Goal: Task Accomplishment & Management: Use online tool/utility

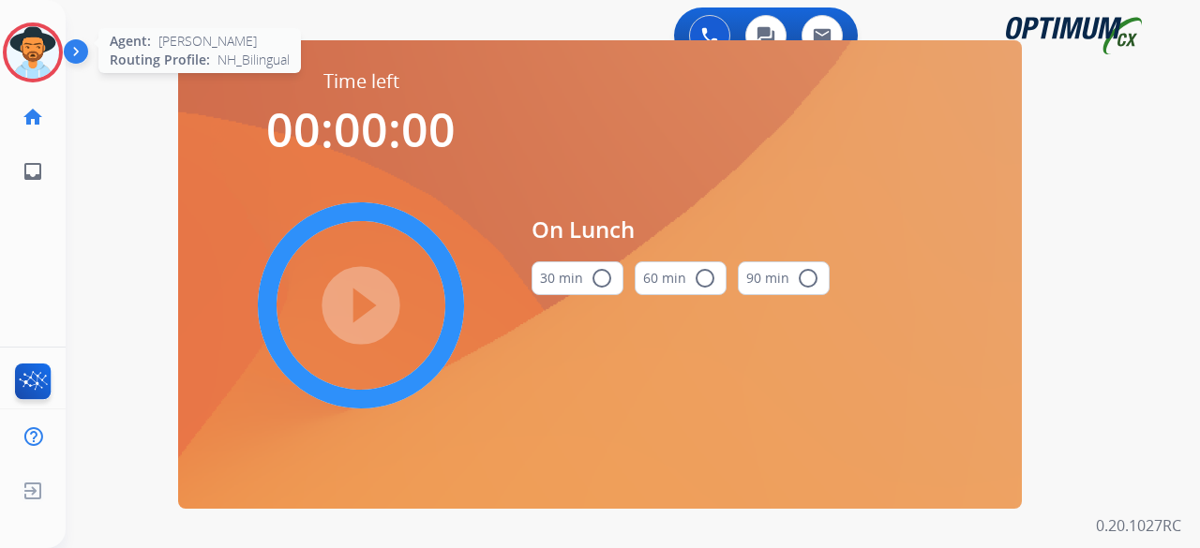
click at [38, 43] on img at bounding box center [33, 52] width 53 height 53
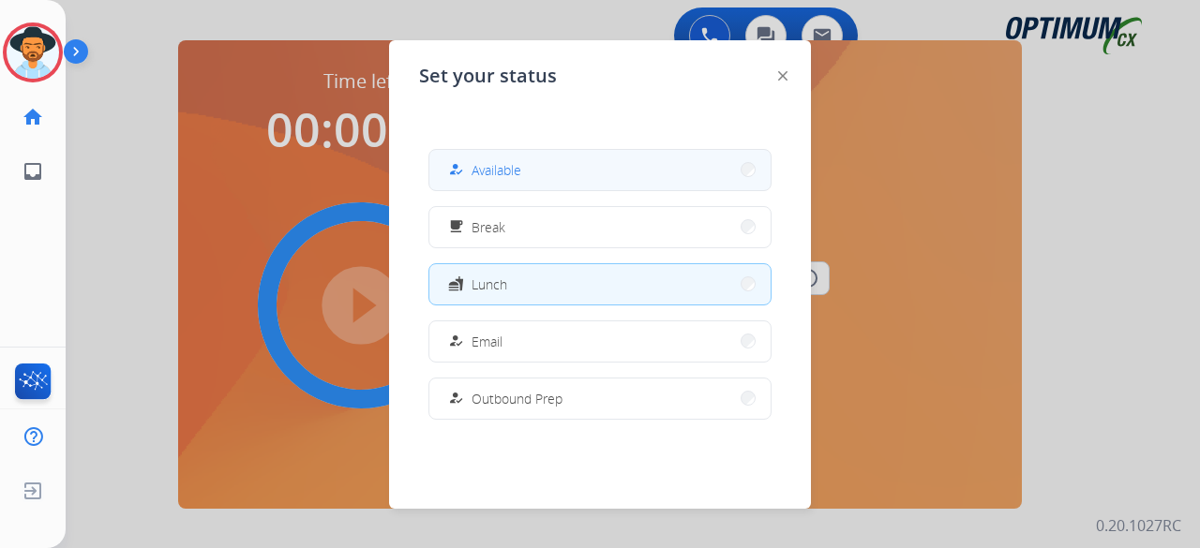
click at [502, 164] on span "Available" at bounding box center [497, 170] width 50 height 20
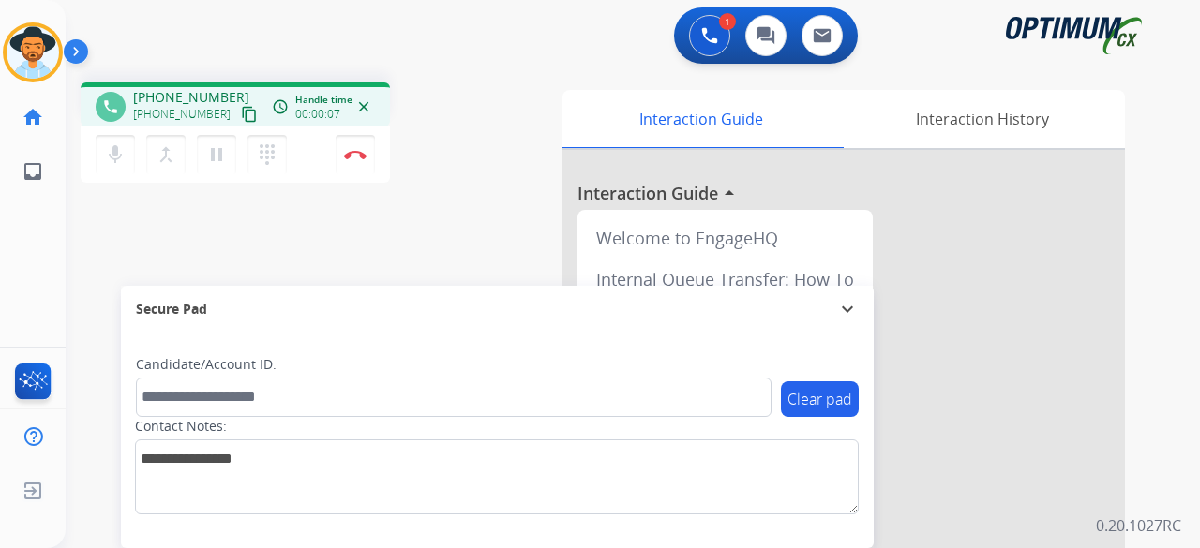
click at [241, 113] on mat-icon "content_copy" at bounding box center [249, 114] width 17 height 17
click at [114, 154] on mat-icon "mic" at bounding box center [115, 154] width 23 height 23
click at [114, 154] on mat-icon "mic_off" at bounding box center [115, 154] width 23 height 23
click at [347, 155] on img at bounding box center [355, 154] width 23 height 9
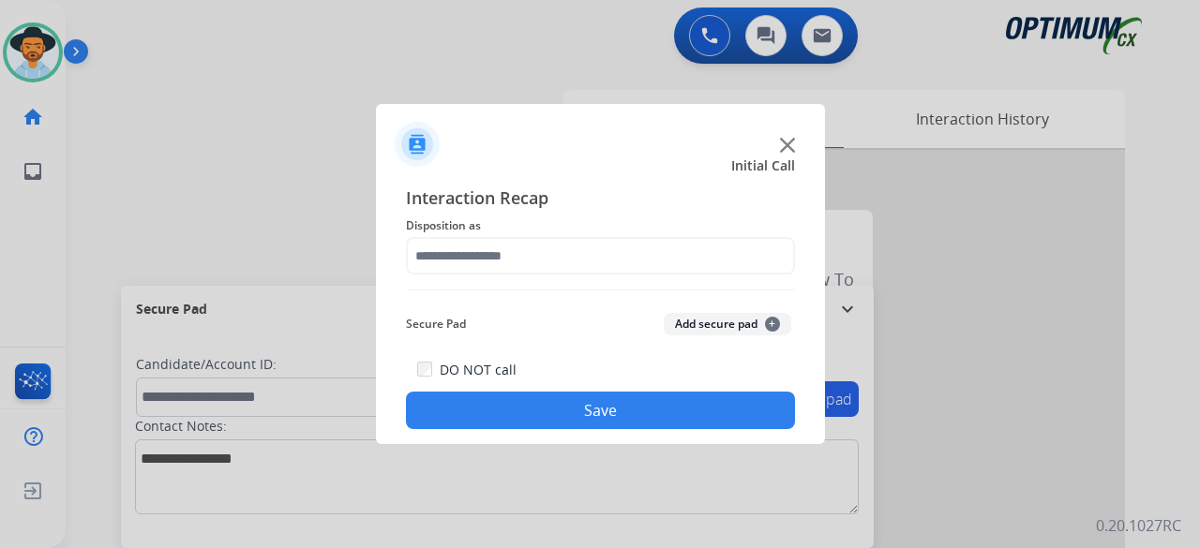
click at [782, 143] on img at bounding box center [787, 145] width 15 height 15
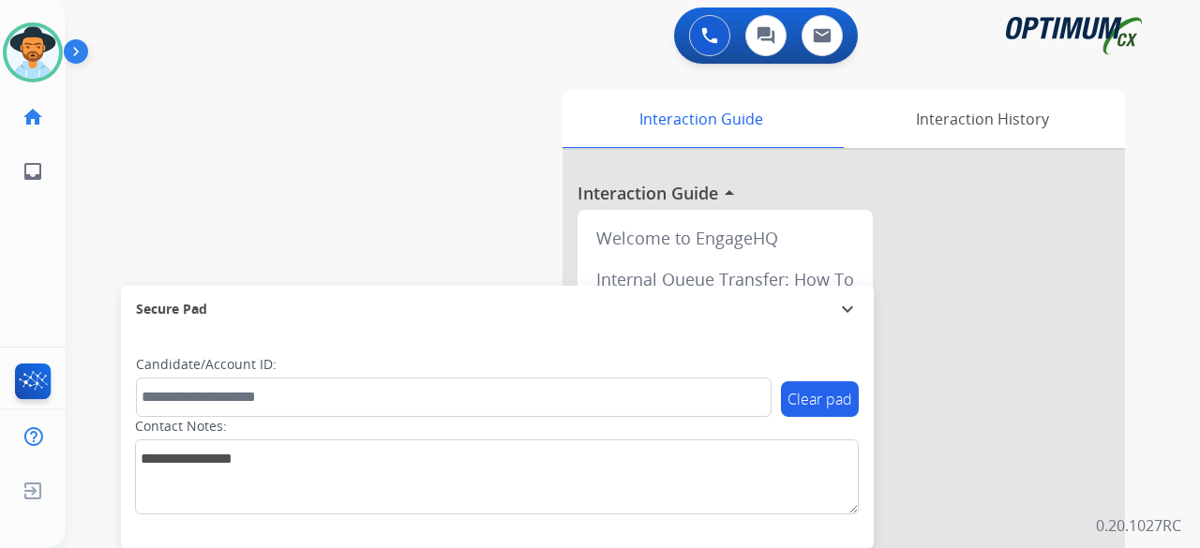
click at [278, 119] on div "swap_horiz Break voice bridge close_fullscreen Connect 3-Way Call merge_type Se…" at bounding box center [610, 459] width 1089 height 782
click at [247, 93] on div "swap_horiz Break voice bridge close_fullscreen Connect 3-Way Call merge_type Se…" at bounding box center [610, 459] width 1089 height 782
click at [260, 100] on div "swap_horiz Break voice bridge close_fullscreen Connect 3-Way Call merge_type Se…" at bounding box center [610, 459] width 1089 height 782
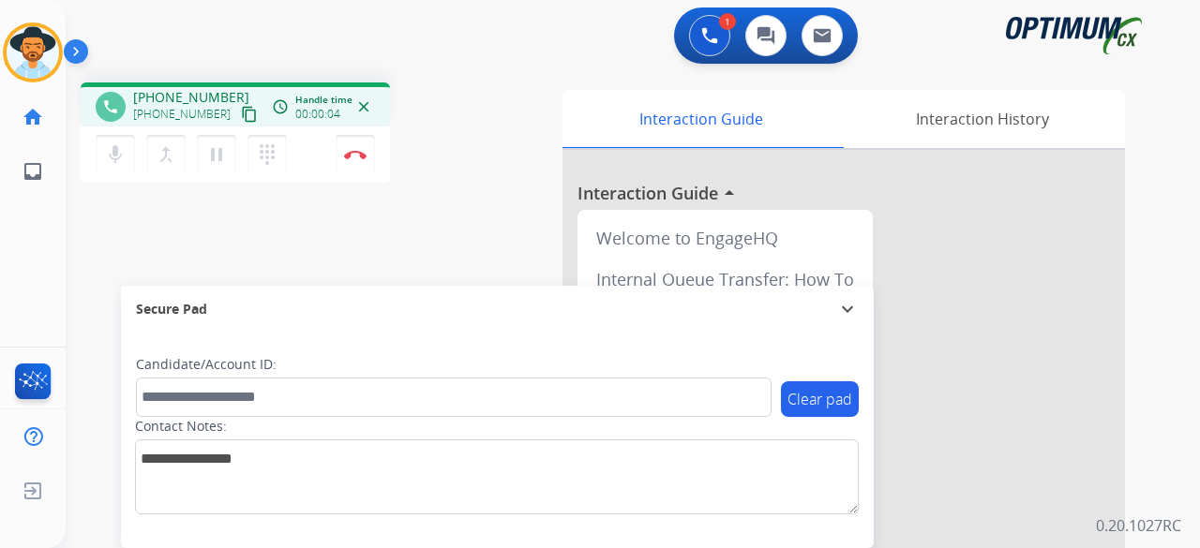
click at [241, 115] on mat-icon "content_copy" at bounding box center [249, 114] width 17 height 17
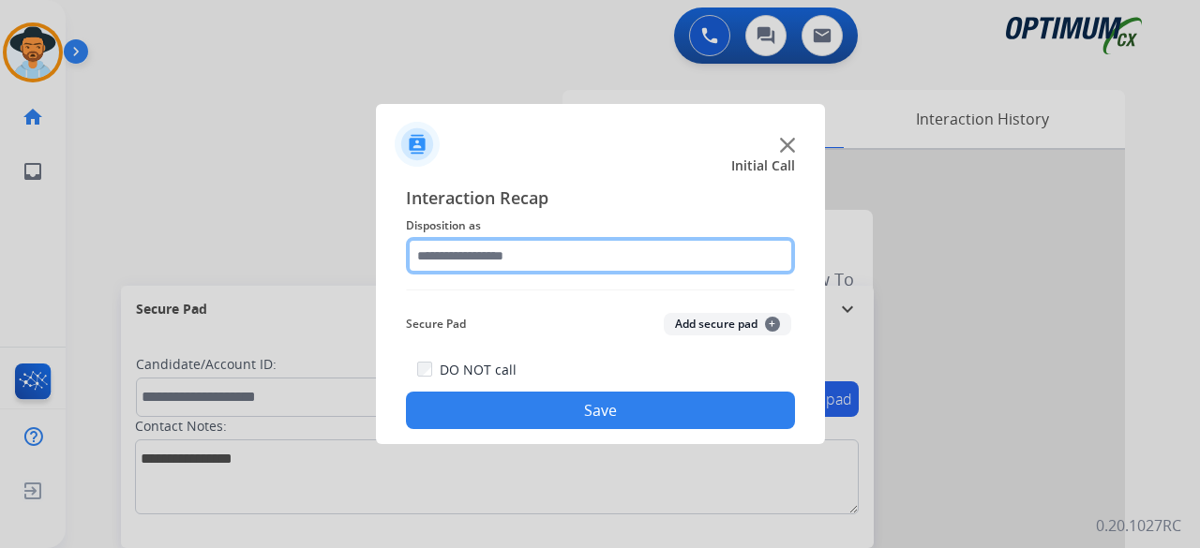
click at [495, 256] on input "text" at bounding box center [600, 256] width 389 height 38
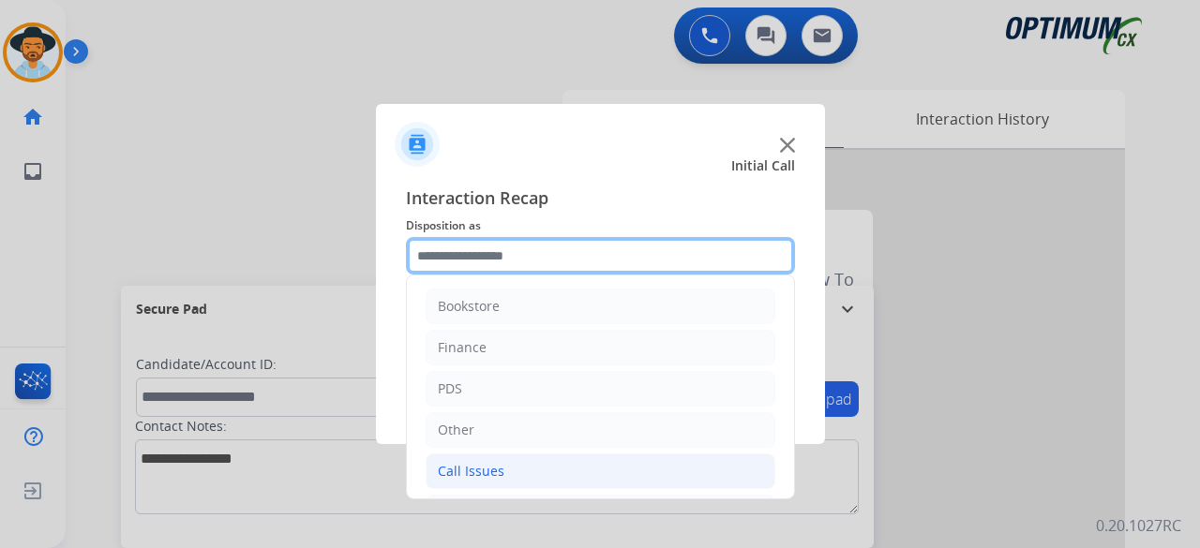
scroll to position [122, 0]
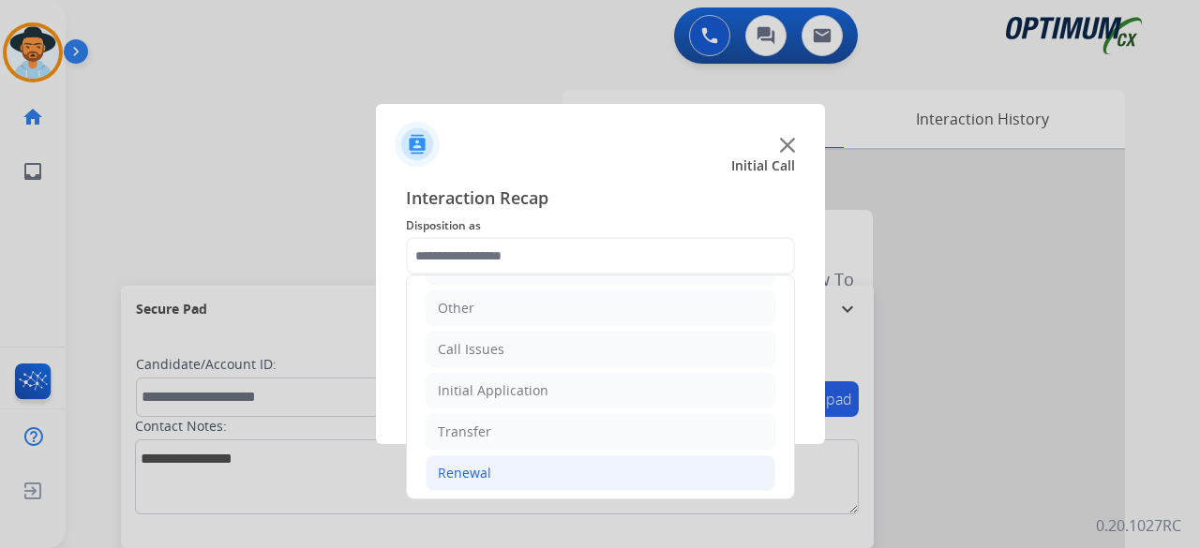
click at [486, 465] on div "Renewal" at bounding box center [464, 473] width 53 height 19
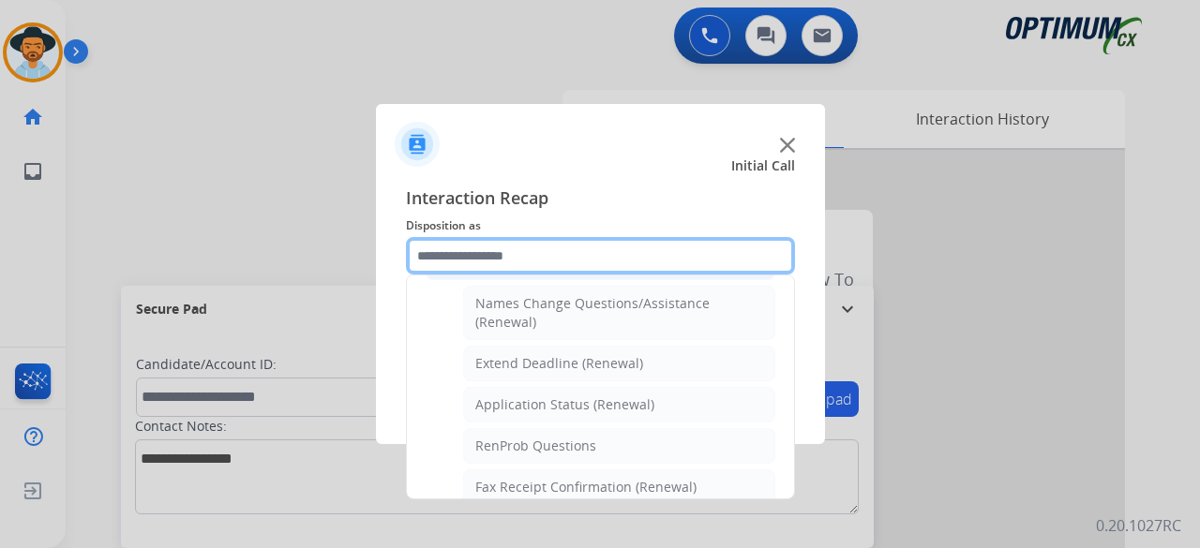
scroll to position [371, 0]
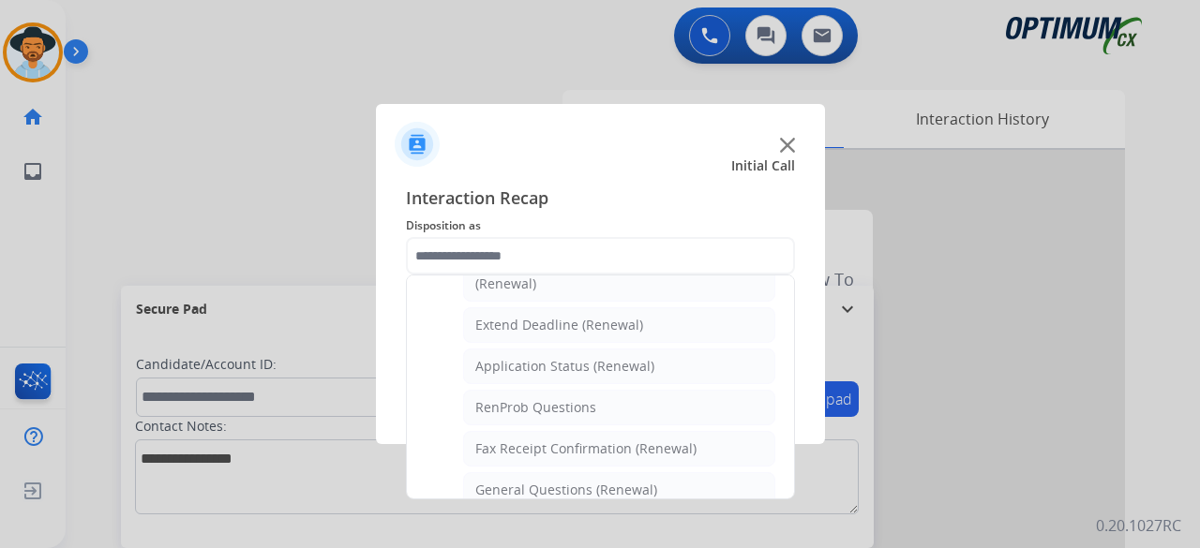
click at [486, 473] on li "General Questions (Renewal)" at bounding box center [619, 491] width 312 height 36
type input "**********"
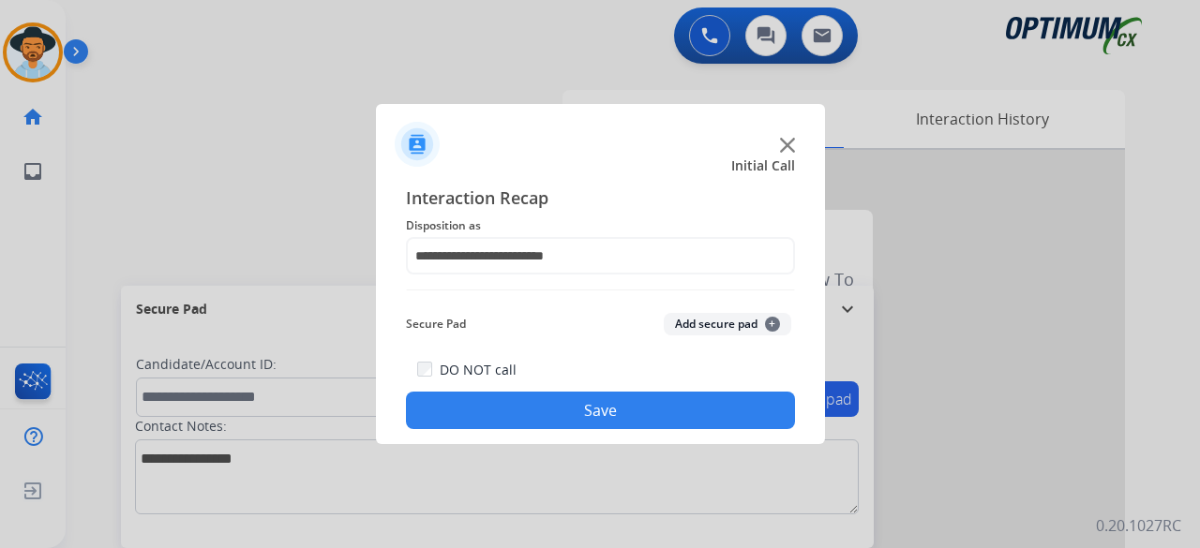
click at [692, 314] on button "Add secure pad +" at bounding box center [728, 324] width 128 height 23
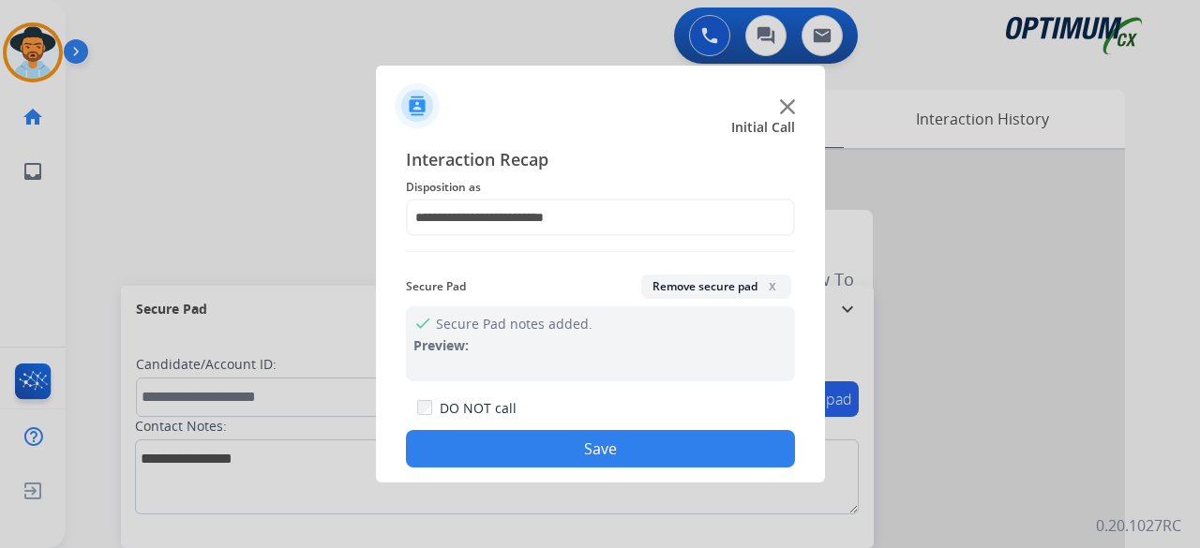
click at [623, 449] on button "Save" at bounding box center [600, 449] width 389 height 38
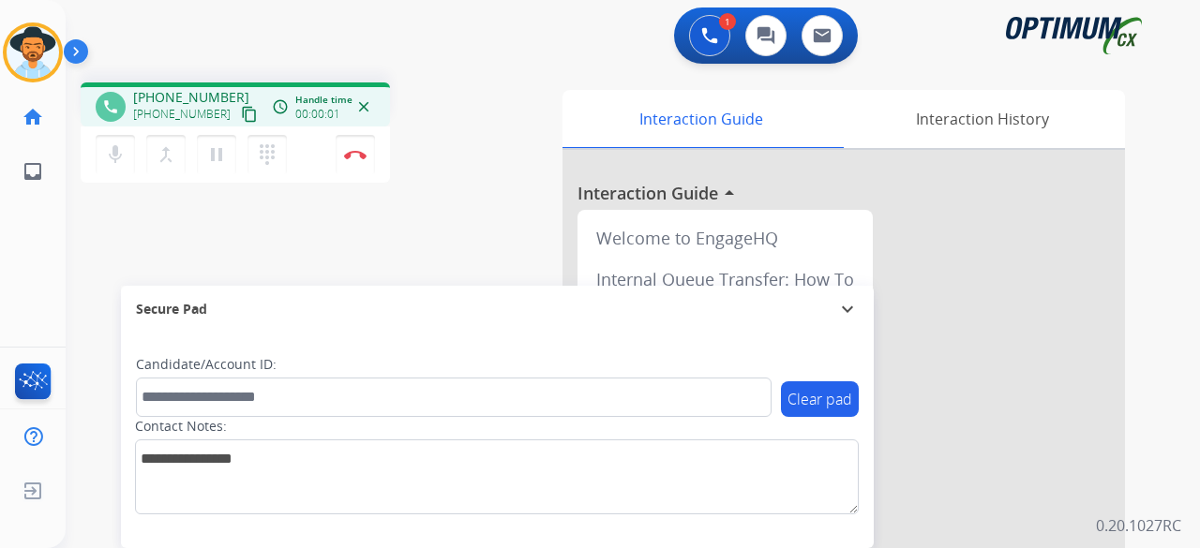
click at [241, 112] on mat-icon "content_copy" at bounding box center [249, 114] width 17 height 17
click at [124, 164] on mat-icon "mic" at bounding box center [115, 154] width 23 height 23
click at [116, 153] on mat-icon "mic_off" at bounding box center [115, 154] width 23 height 23
click at [353, 163] on button "Disconnect" at bounding box center [355, 154] width 39 height 39
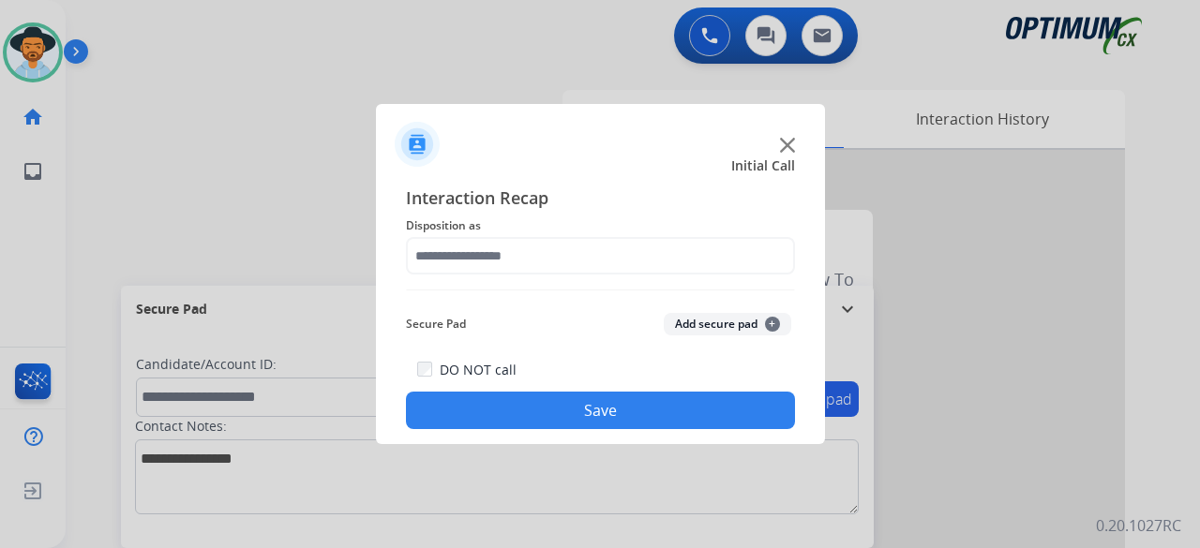
click at [781, 141] on img at bounding box center [787, 145] width 15 height 15
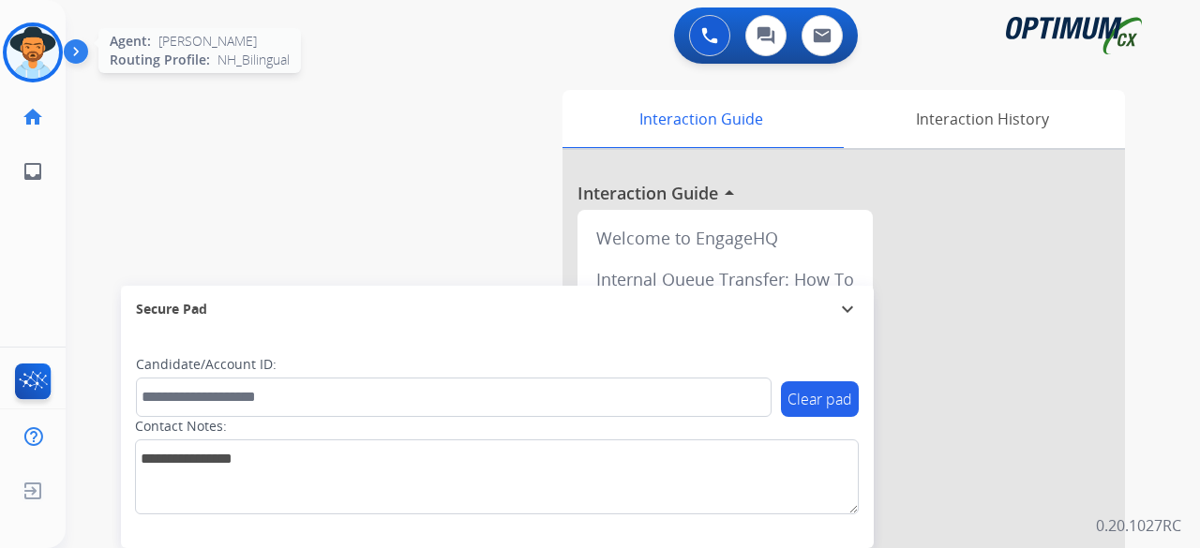
click at [38, 55] on img at bounding box center [33, 52] width 53 height 53
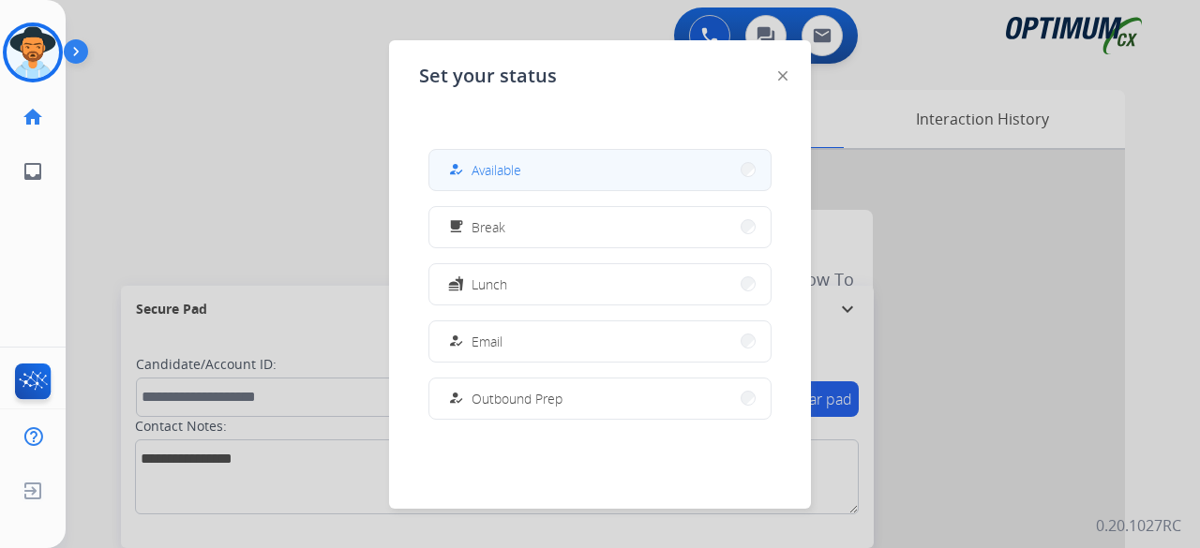
click at [492, 172] on span "Available" at bounding box center [497, 170] width 50 height 20
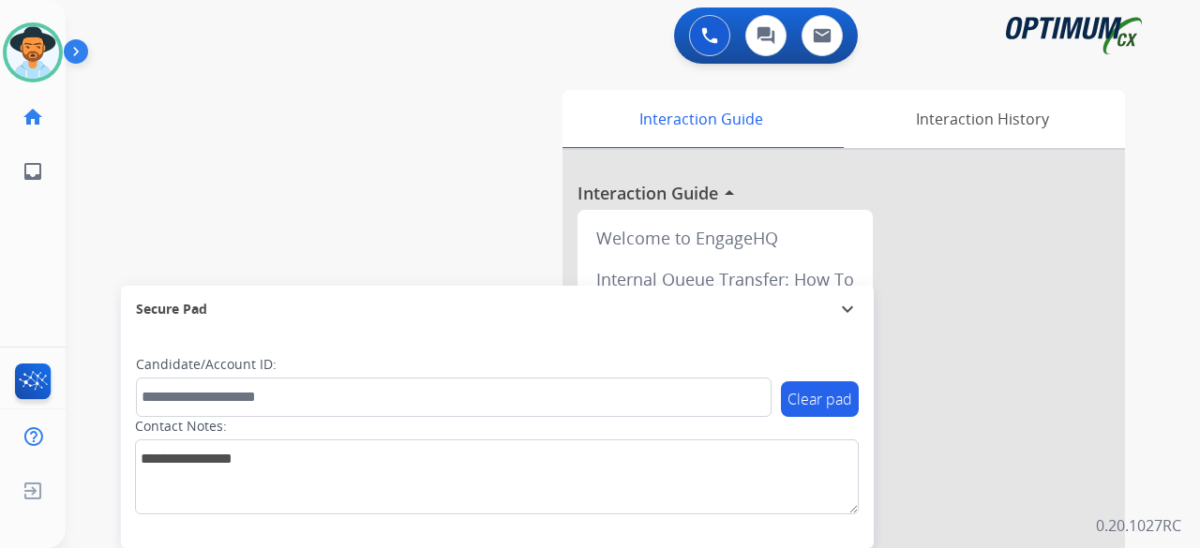
click at [242, 160] on div "swap_horiz Break voice bridge close_fullscreen Connect 3-Way Call merge_type Se…" at bounding box center [610, 459] width 1089 height 782
click at [96, 154] on div "swap_horiz Break voice bridge close_fullscreen Connect 3-Way Call merge_type Se…" at bounding box center [610, 459] width 1089 height 782
click at [216, 83] on div "swap_horiz Break voice bridge close_fullscreen Connect 3-Way Call merge_type Se…" at bounding box center [610, 459] width 1089 height 782
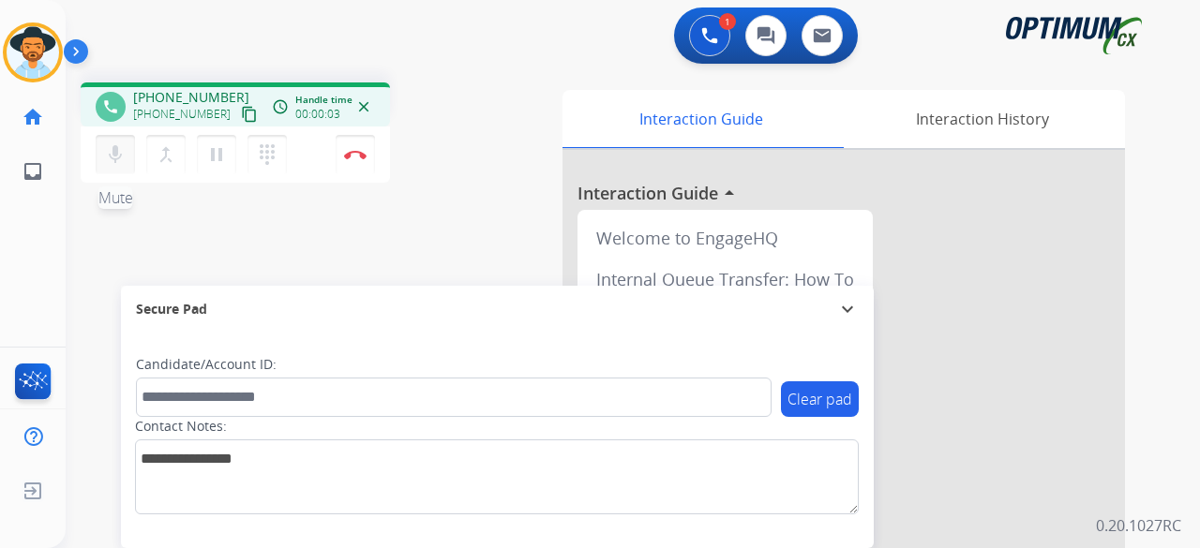
click at [112, 153] on mat-icon "mic" at bounding box center [115, 154] width 23 height 23
click at [241, 110] on mat-icon "content_copy" at bounding box center [249, 114] width 17 height 17
click at [101, 175] on div "mic_off Mute merge_type Bridge pause Hold dialpad Dialpad Disconnect" at bounding box center [235, 155] width 309 height 56
click at [105, 170] on button "mic_off Mute" at bounding box center [115, 154] width 39 height 39
click at [109, 168] on button "mic Mute" at bounding box center [115, 154] width 39 height 39
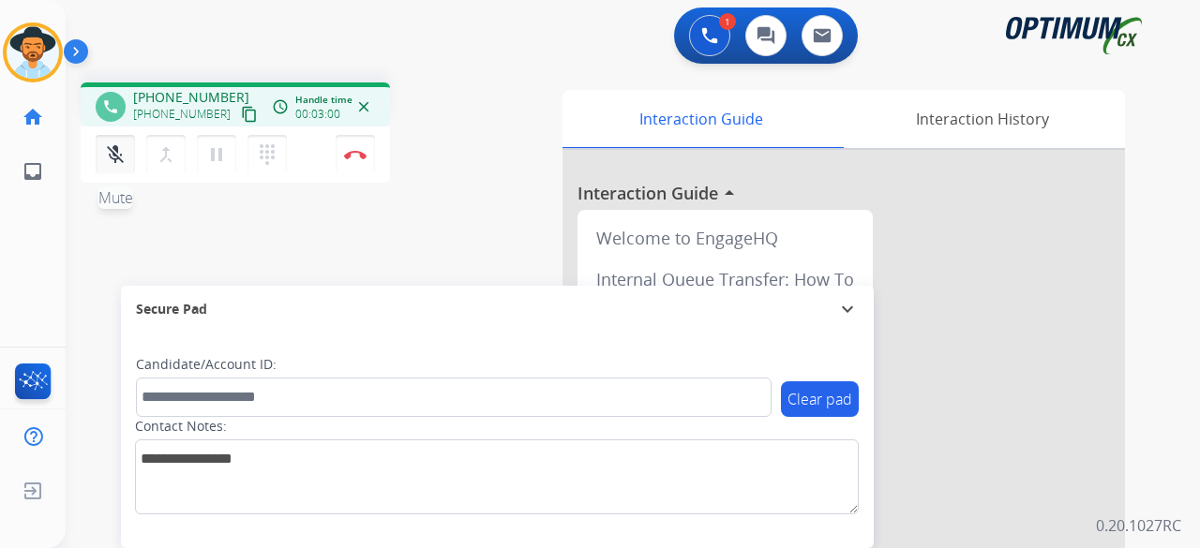
click at [109, 168] on button "mic_off Mute" at bounding box center [115, 154] width 39 height 39
click at [117, 160] on mat-icon "mic" at bounding box center [115, 154] width 23 height 23
click at [126, 161] on button "mic_off Mute" at bounding box center [115, 154] width 39 height 39
click at [253, 252] on div "phone [PHONE_NUMBER] [PHONE_NUMBER] content_copy access_time Call metrics Queue…" at bounding box center [610, 459] width 1089 height 782
click at [108, 153] on mat-icon "mic" at bounding box center [115, 154] width 23 height 23
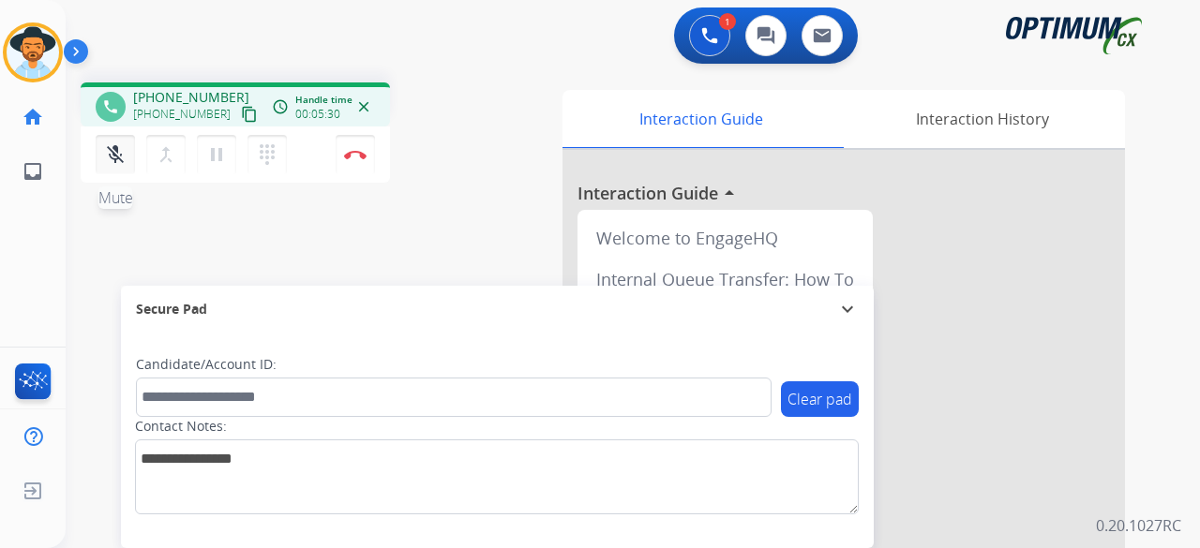
click at [116, 149] on mat-icon "mic_off" at bounding box center [115, 154] width 23 height 23
click at [109, 142] on button "mic Mute" at bounding box center [115, 154] width 39 height 39
click at [112, 153] on mat-icon "mic_off" at bounding box center [115, 154] width 23 height 23
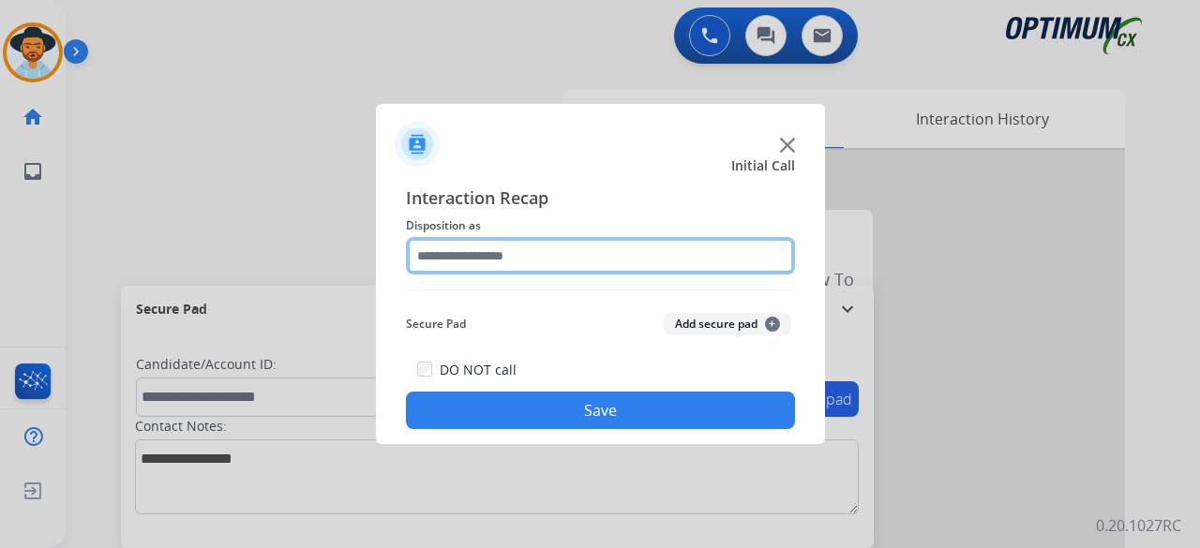
click at [540, 252] on input "text" at bounding box center [600, 256] width 389 height 38
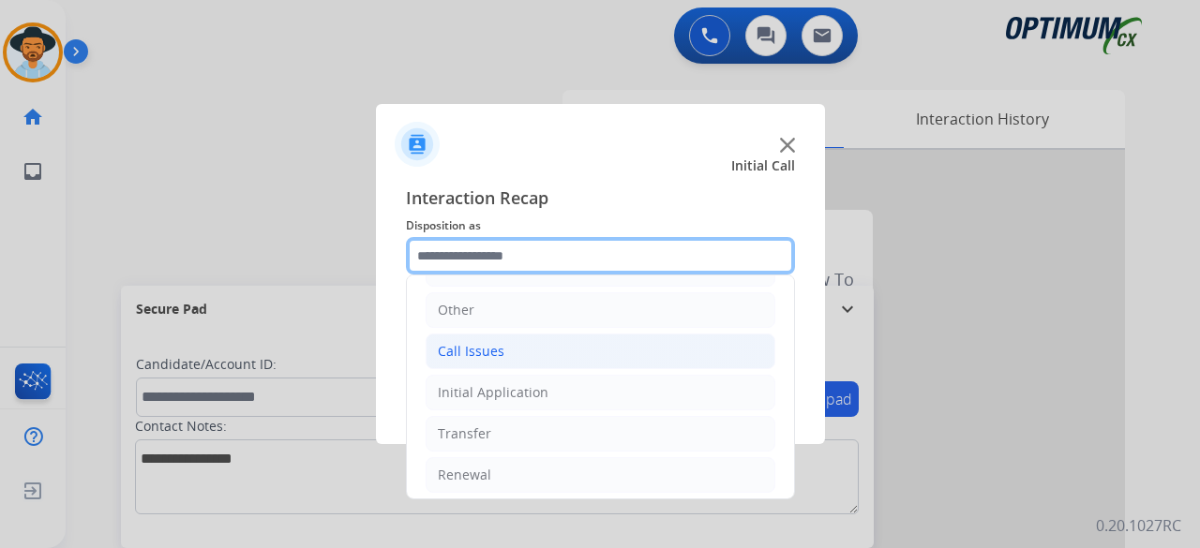
scroll to position [122, 0]
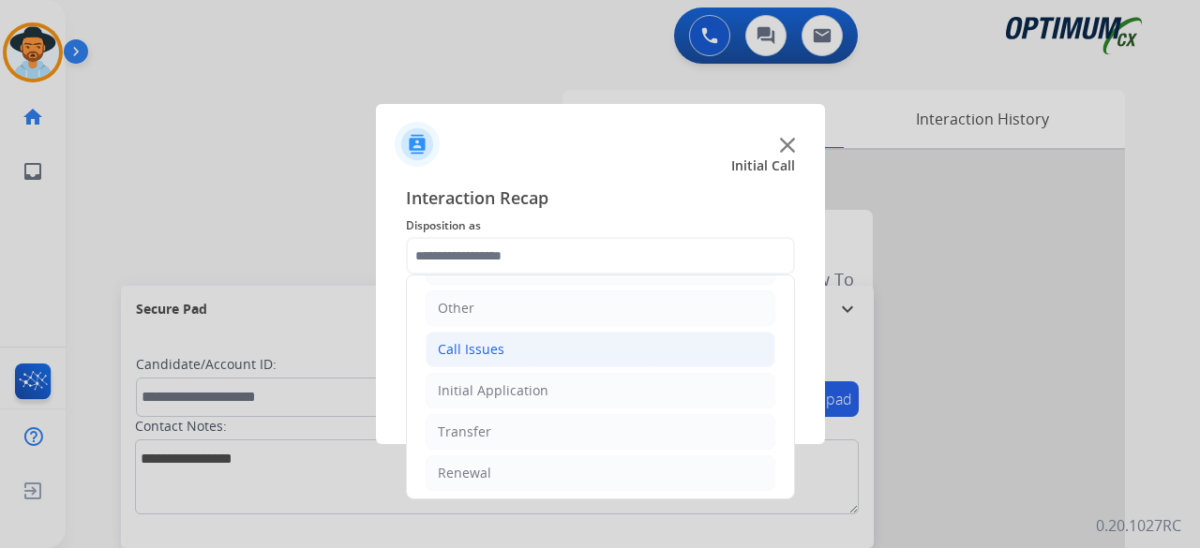
click at [556, 457] on li "Renewal" at bounding box center [601, 474] width 350 height 36
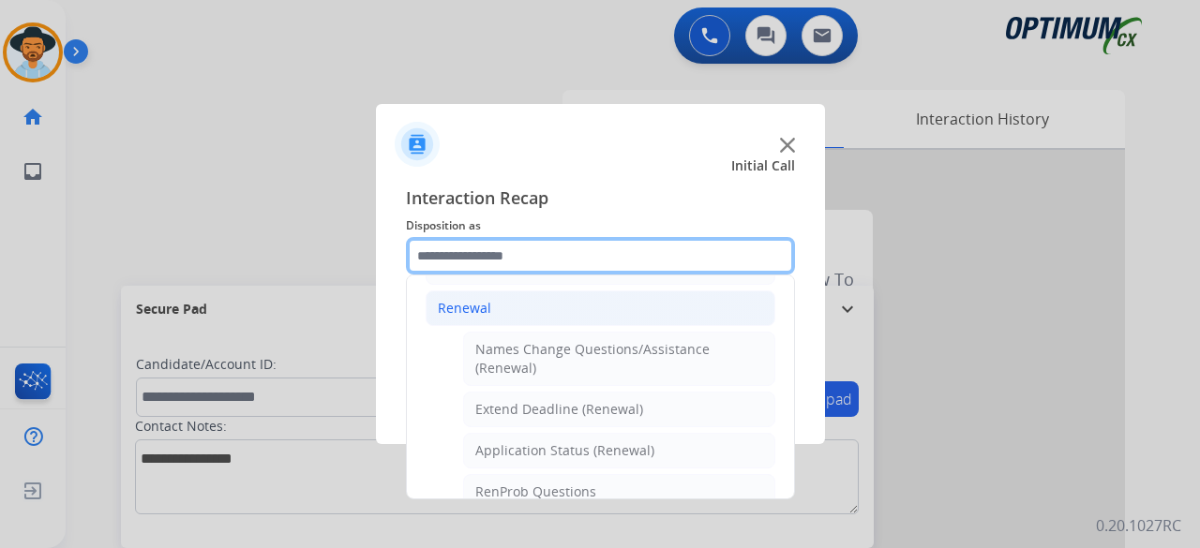
scroll to position [338, 0]
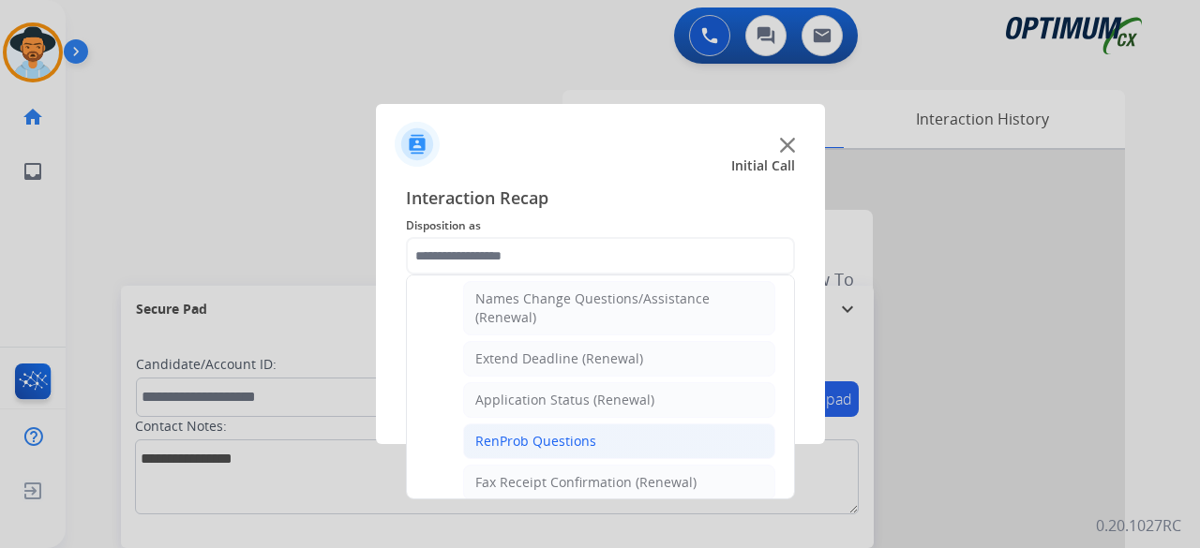
click at [609, 434] on li "RenProb Questions" at bounding box center [619, 442] width 312 height 36
type input "**********"
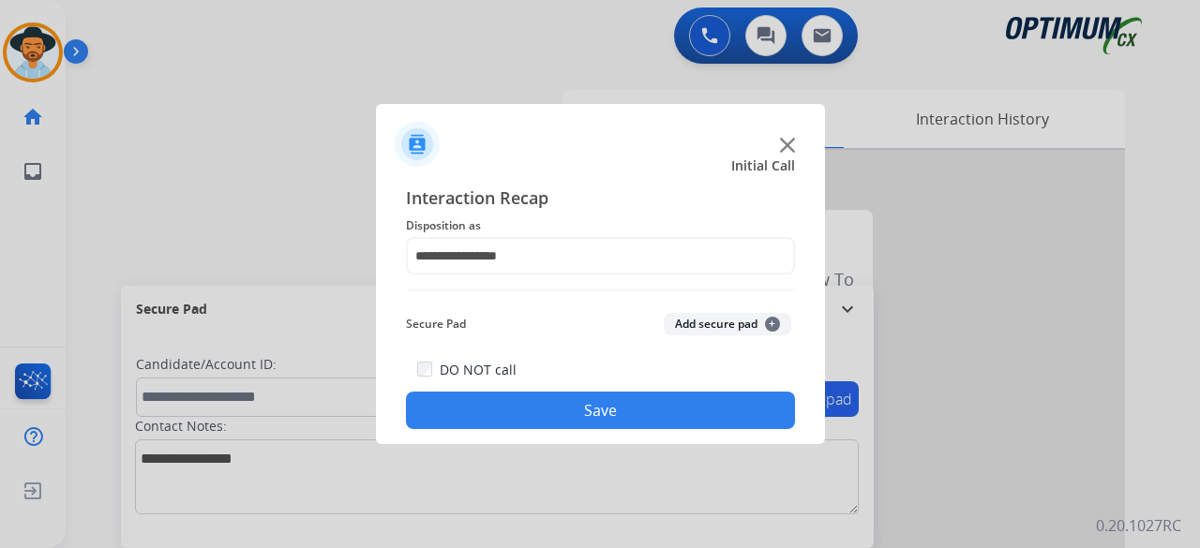
click at [713, 317] on button "Add secure pad +" at bounding box center [728, 324] width 128 height 23
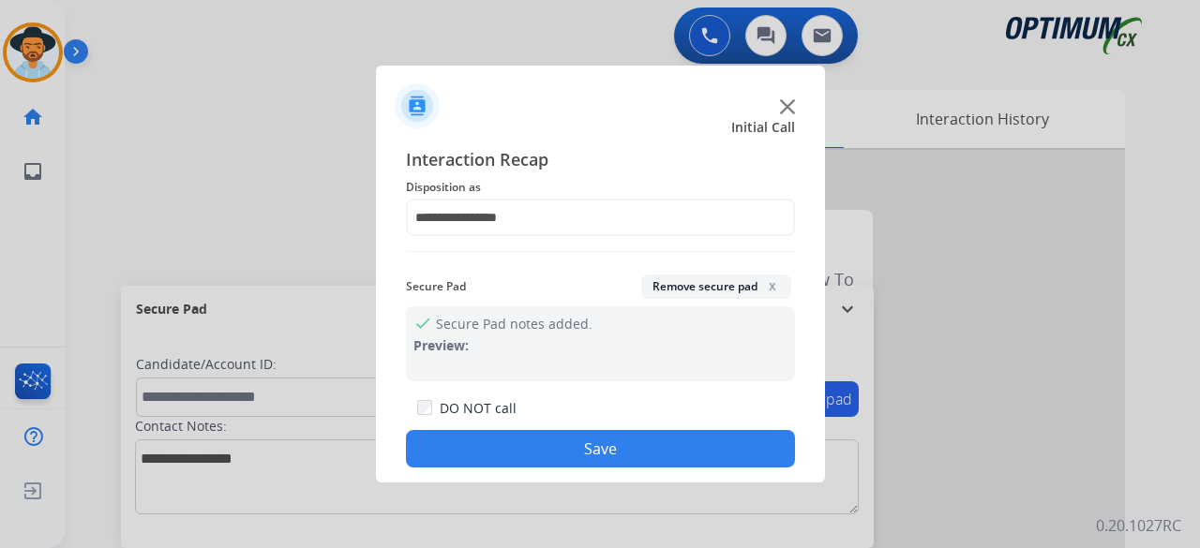
click at [581, 442] on button "Save" at bounding box center [600, 449] width 389 height 38
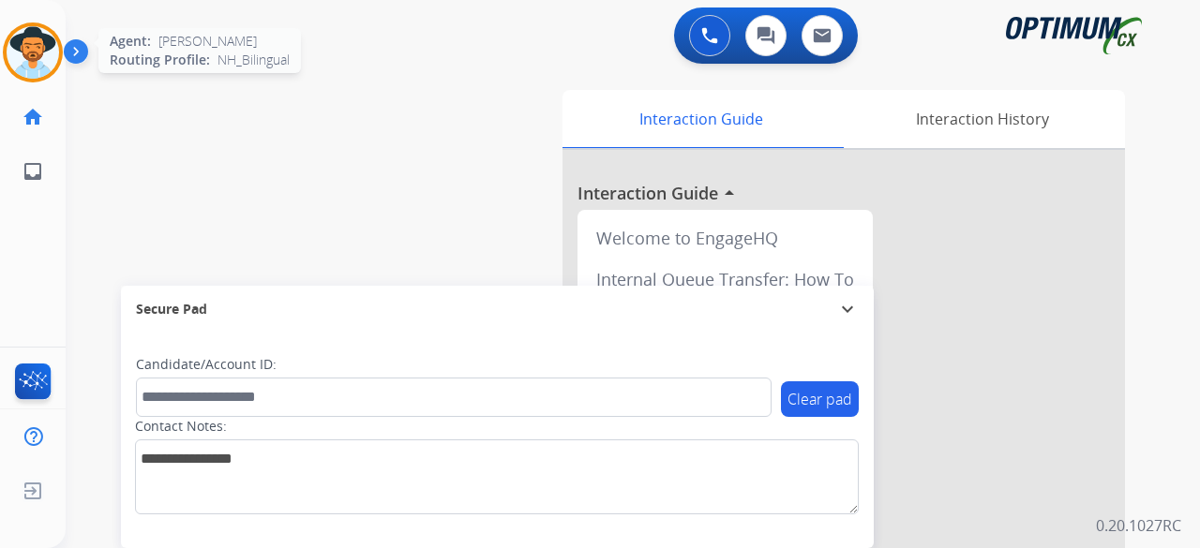
click at [45, 53] on img at bounding box center [33, 52] width 53 height 53
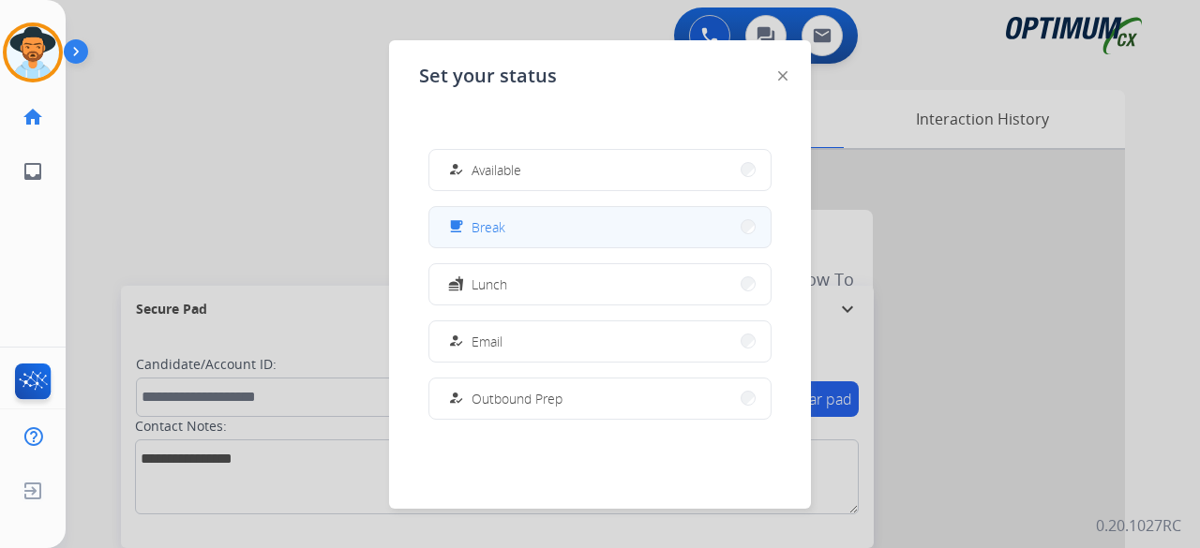
click at [549, 228] on button "free_breakfast Break" at bounding box center [599, 227] width 341 height 40
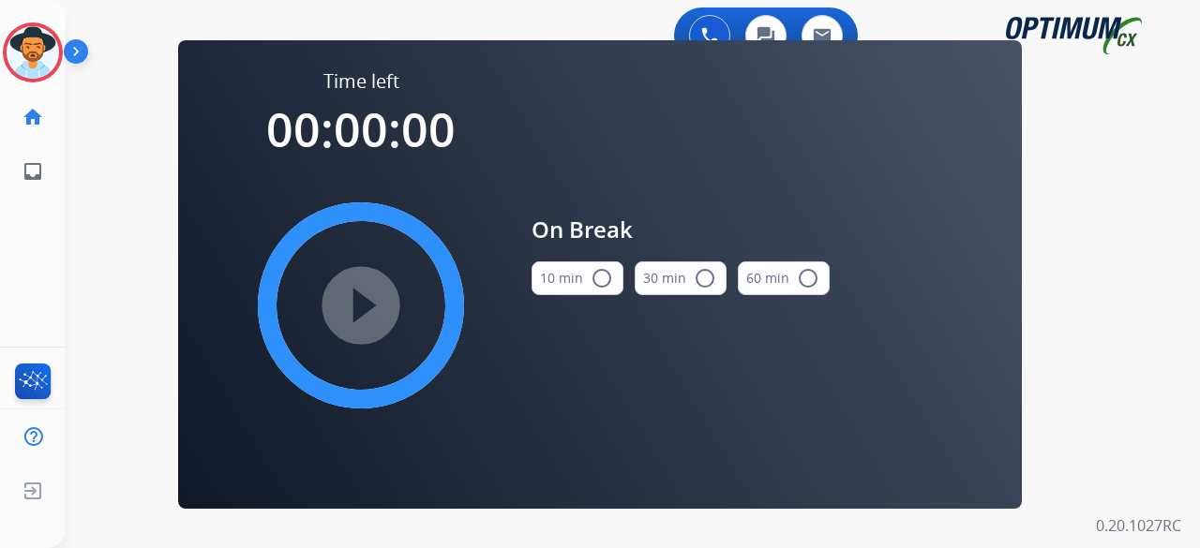
click at [549, 228] on span "On Break" at bounding box center [681, 230] width 298 height 34
click at [36, 49] on img at bounding box center [33, 52] width 53 height 53
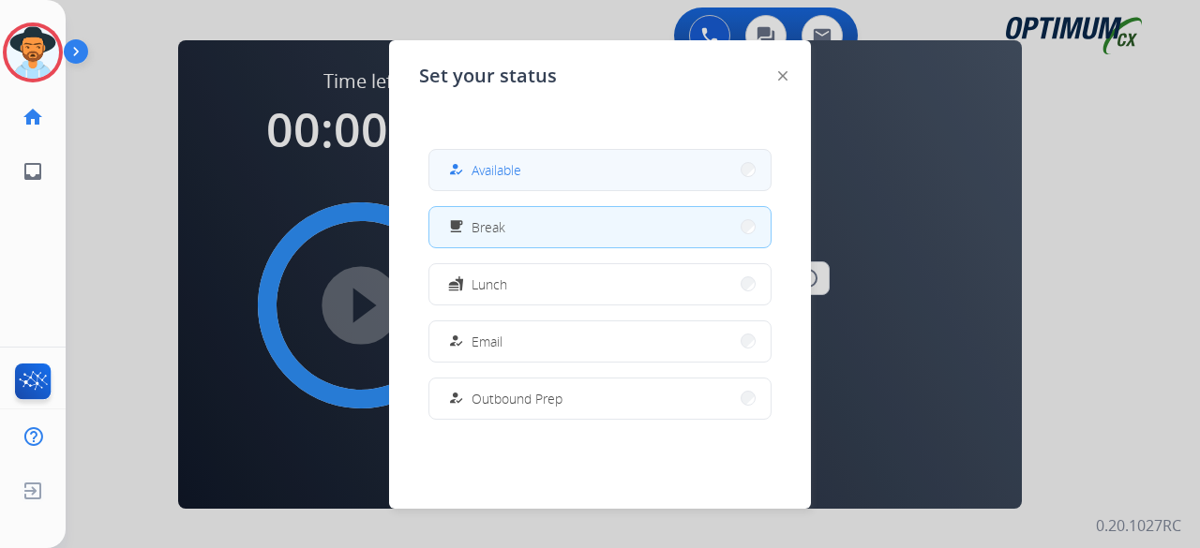
click at [516, 187] on button "how_to_reg Available" at bounding box center [599, 170] width 341 height 40
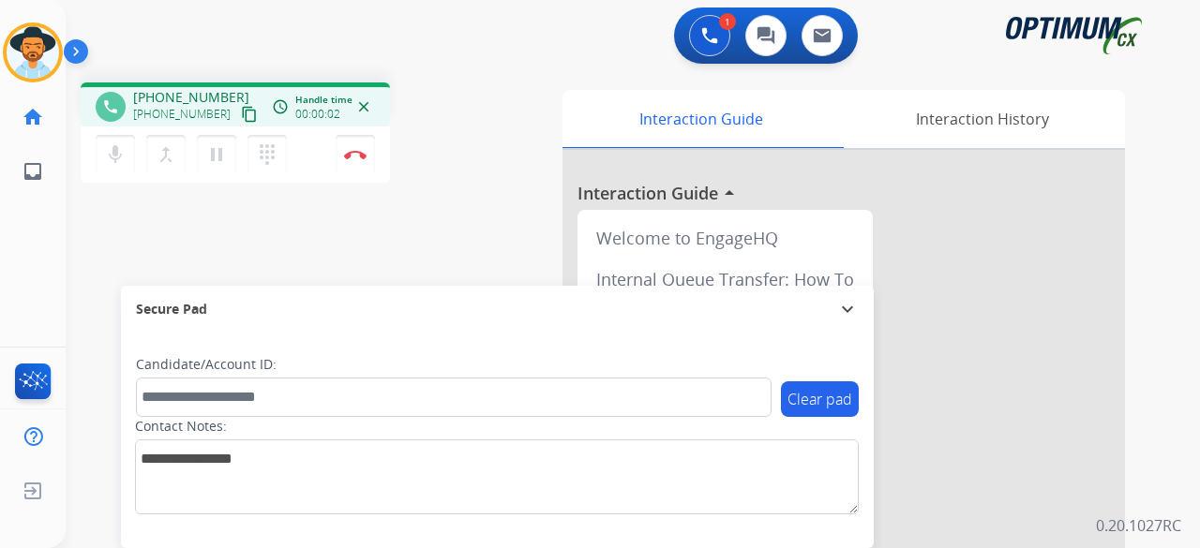
click at [241, 113] on mat-icon "content_copy" at bounding box center [249, 114] width 17 height 17
click at [116, 169] on button "mic Mute" at bounding box center [115, 154] width 39 height 39
click at [116, 164] on mat-icon "mic_off" at bounding box center [115, 154] width 23 height 23
click at [474, 181] on div "phone [PHONE_NUMBER] [PHONE_NUMBER] content_copy access_time Call metrics Queue…" at bounding box center [305, 136] width 449 height 106
click at [354, 157] on img at bounding box center [355, 154] width 23 height 9
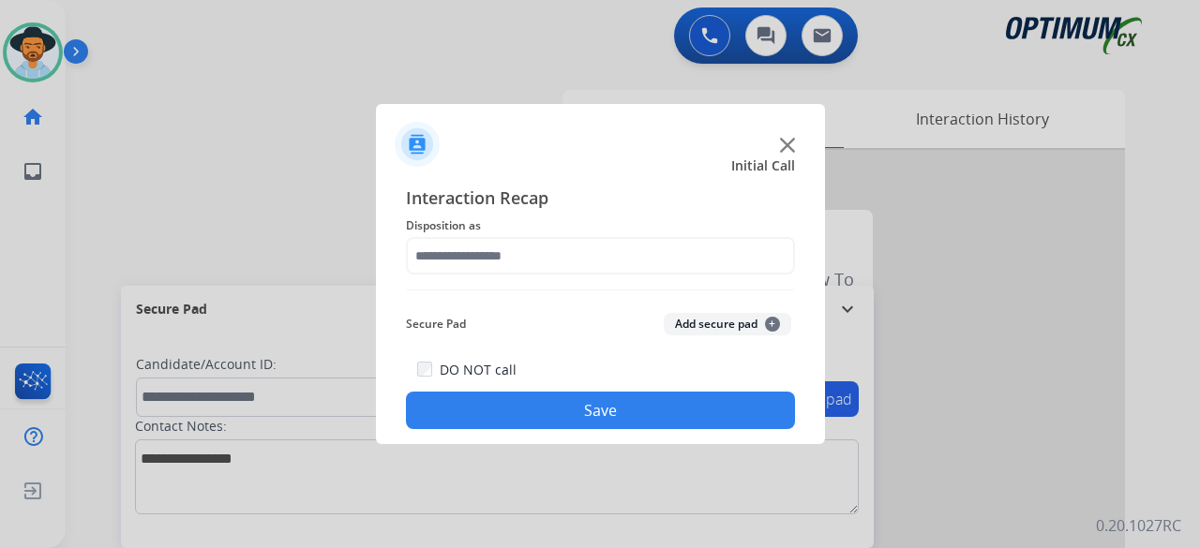
click at [790, 144] on img at bounding box center [787, 145] width 15 height 15
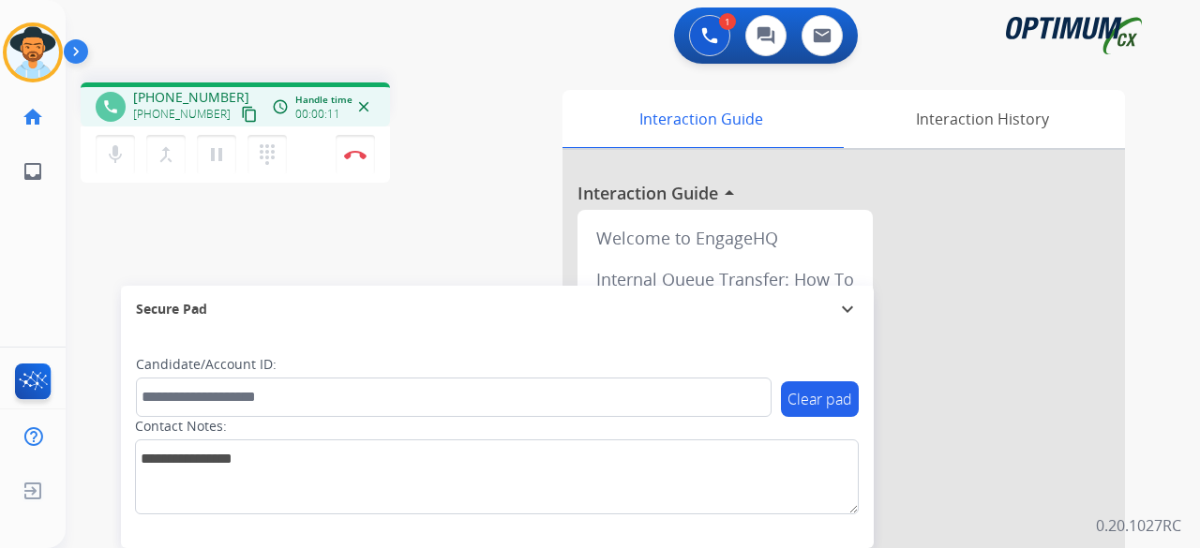
click at [241, 113] on mat-icon "content_copy" at bounding box center [249, 114] width 17 height 17
click at [107, 164] on mat-icon "mic" at bounding box center [115, 154] width 23 height 23
click at [118, 159] on mat-icon "mic_off" at bounding box center [115, 154] width 23 height 23
click at [355, 160] on button "Disconnect" at bounding box center [355, 154] width 39 height 39
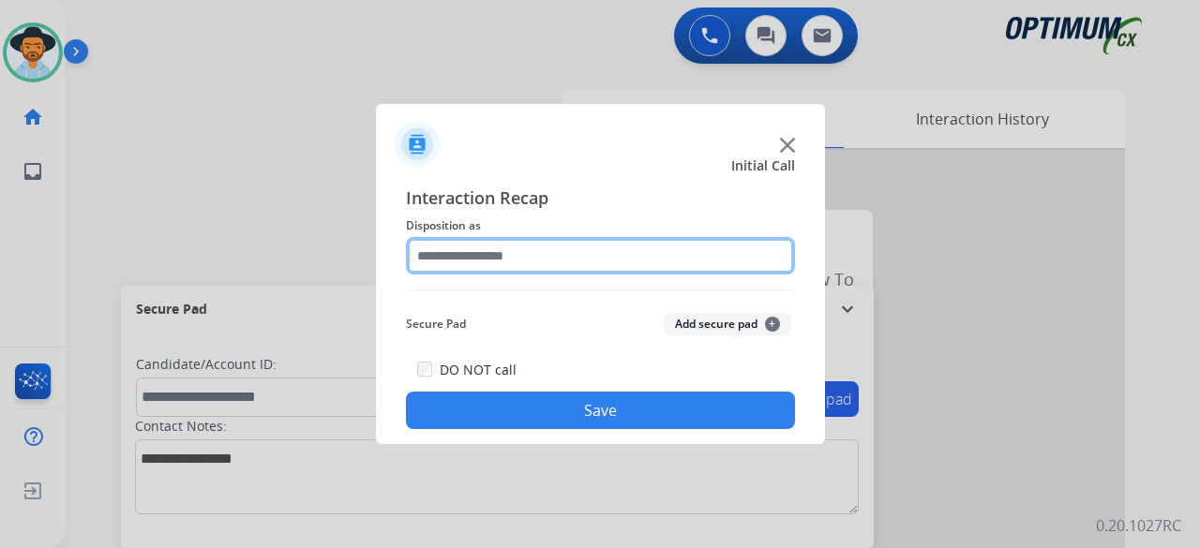
click at [548, 259] on input "text" at bounding box center [600, 256] width 389 height 38
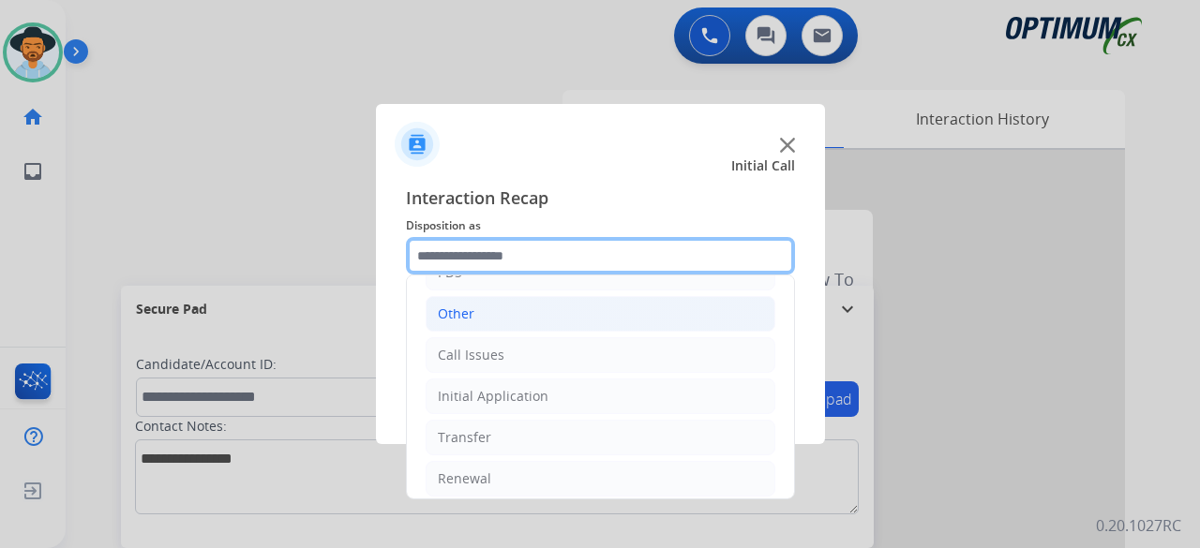
scroll to position [122, 0]
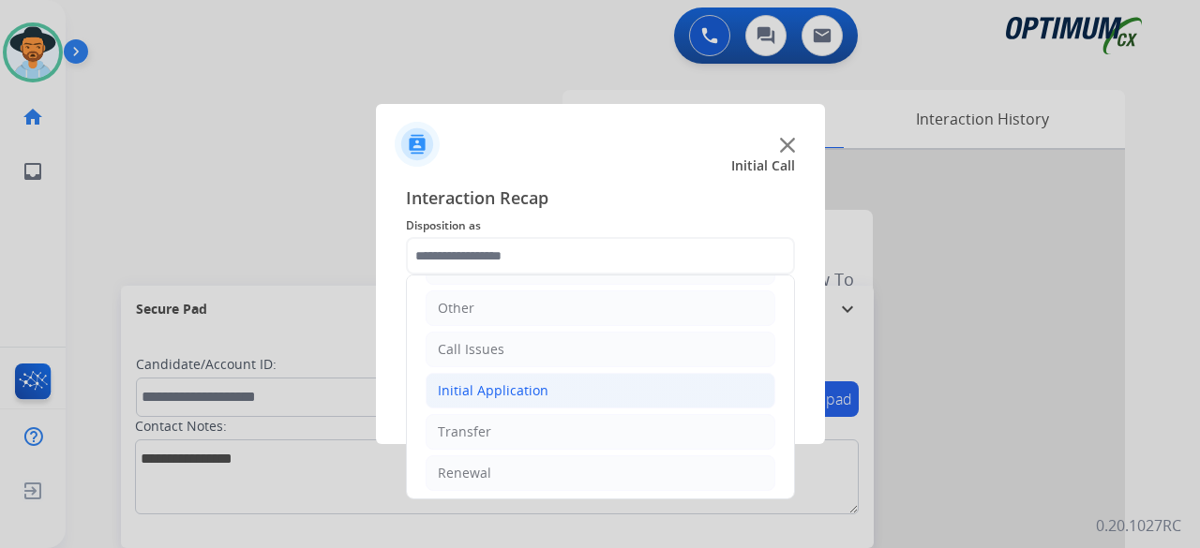
click at [532, 382] on div "Initial Application" at bounding box center [493, 391] width 111 height 19
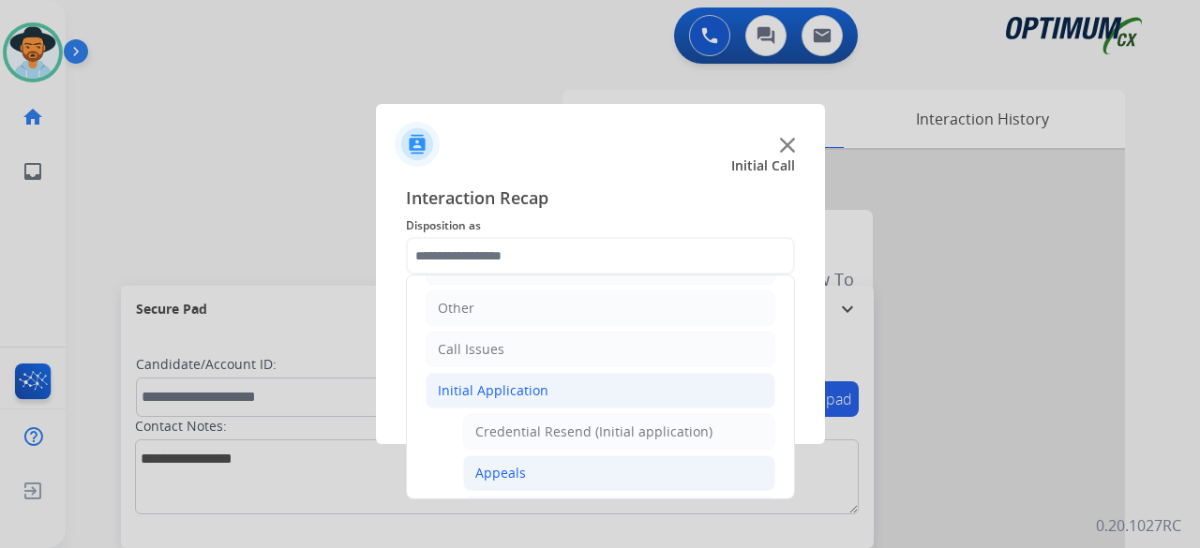
click at [552, 472] on li "Appeals" at bounding box center [619, 474] width 312 height 36
type input "*******"
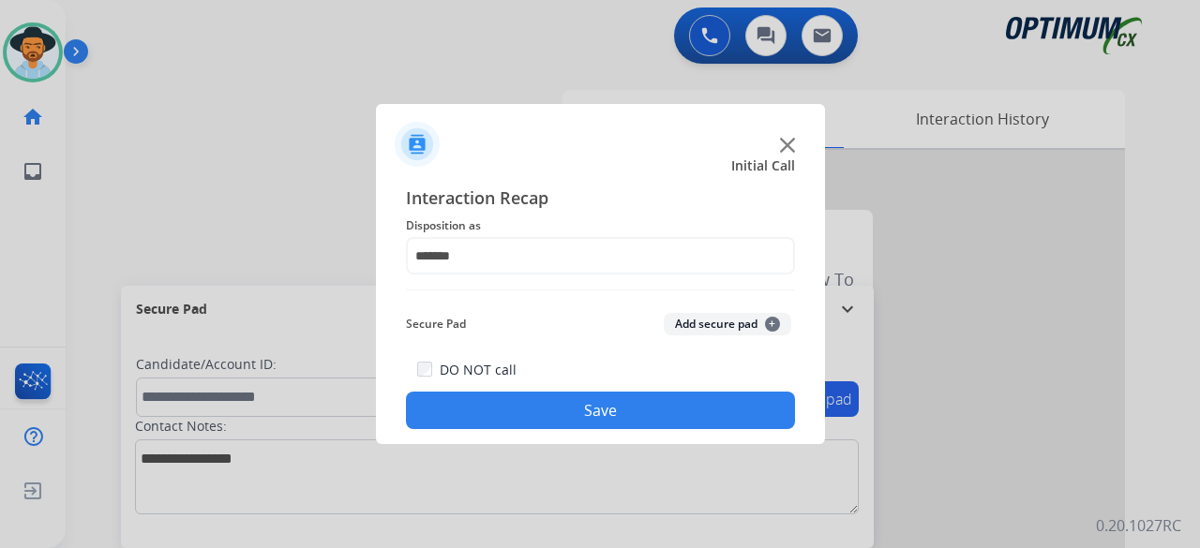
click at [711, 313] on button "Add secure pad +" at bounding box center [728, 324] width 128 height 23
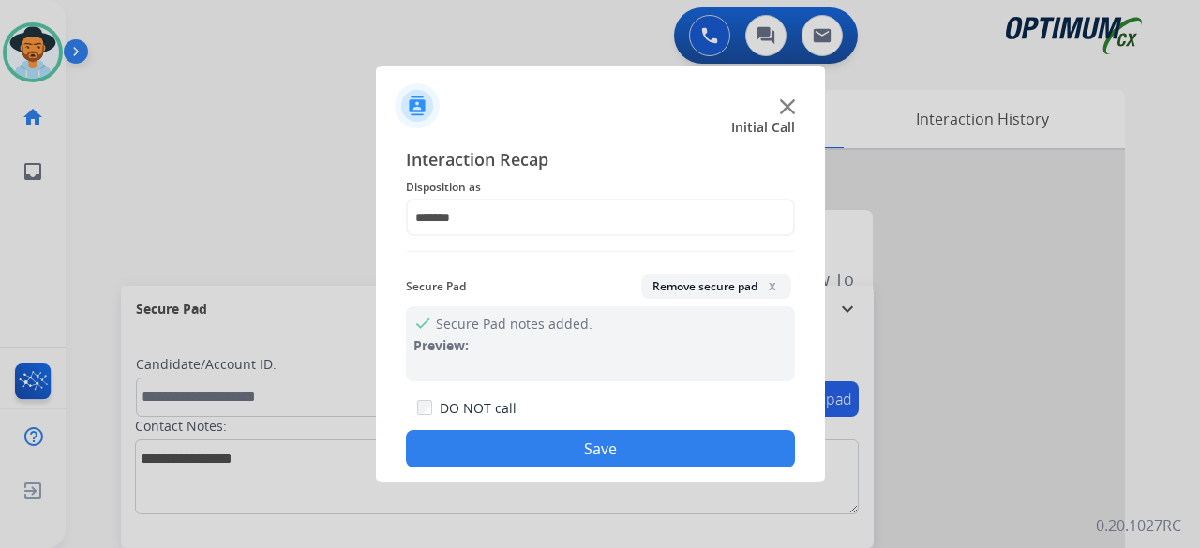
click at [609, 457] on button "Save" at bounding box center [600, 449] width 389 height 38
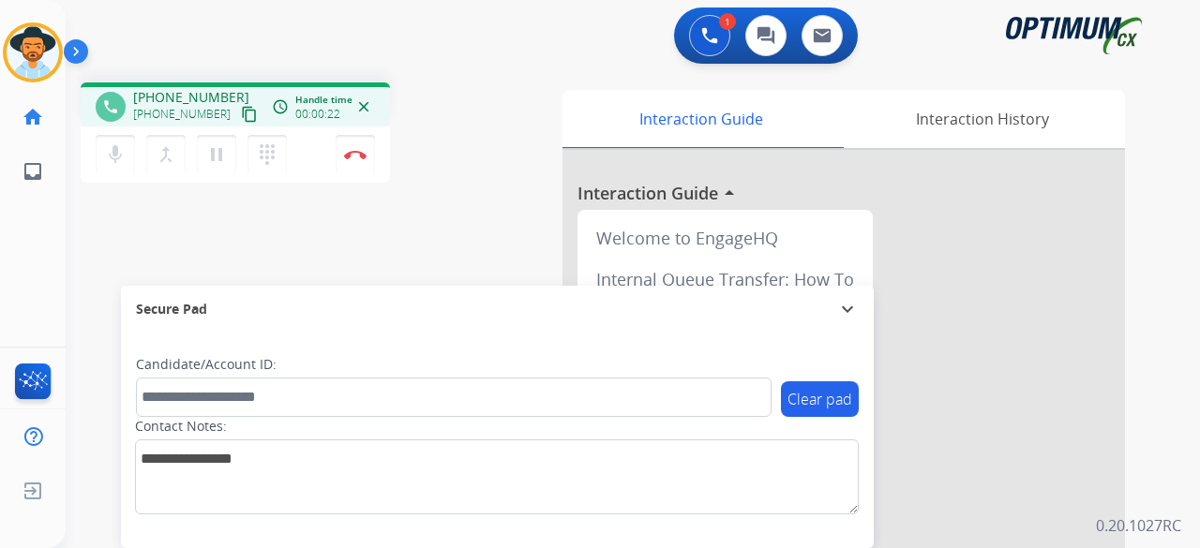
click at [241, 117] on mat-icon "content_copy" at bounding box center [249, 114] width 17 height 17
click at [362, 148] on button "Disconnect" at bounding box center [355, 154] width 39 height 39
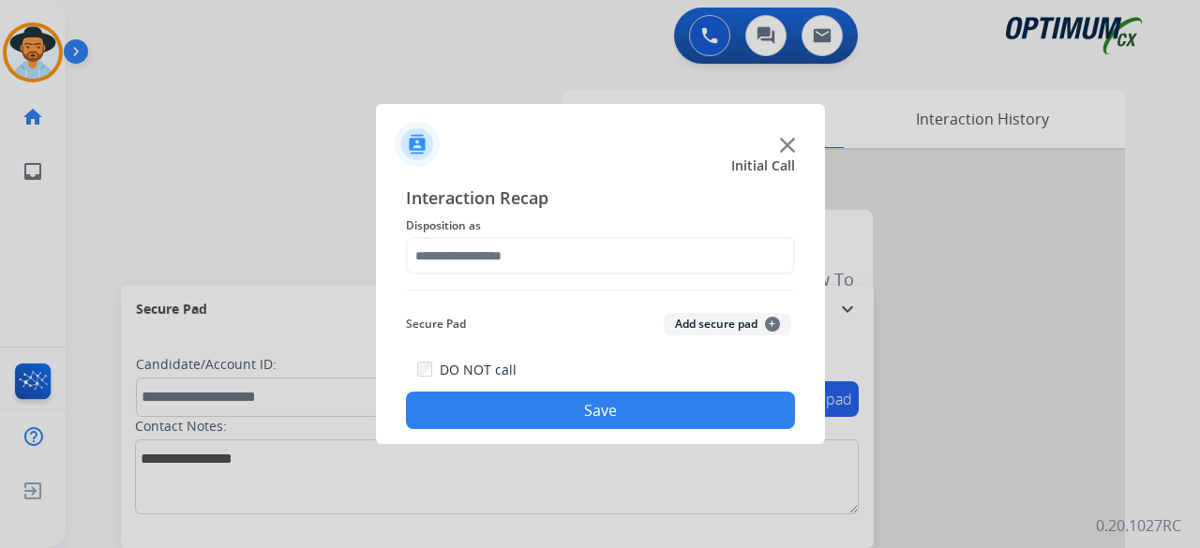
click at [788, 147] on img at bounding box center [787, 145] width 15 height 15
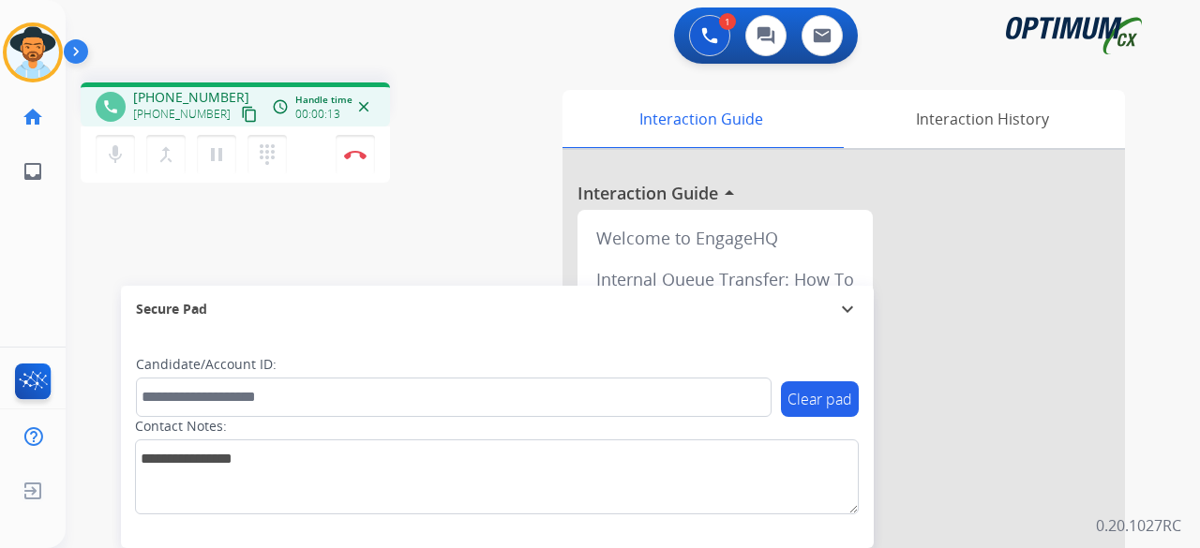
click at [241, 106] on mat-icon "content_copy" at bounding box center [249, 114] width 17 height 17
click at [368, 165] on button "Disconnect" at bounding box center [355, 154] width 39 height 39
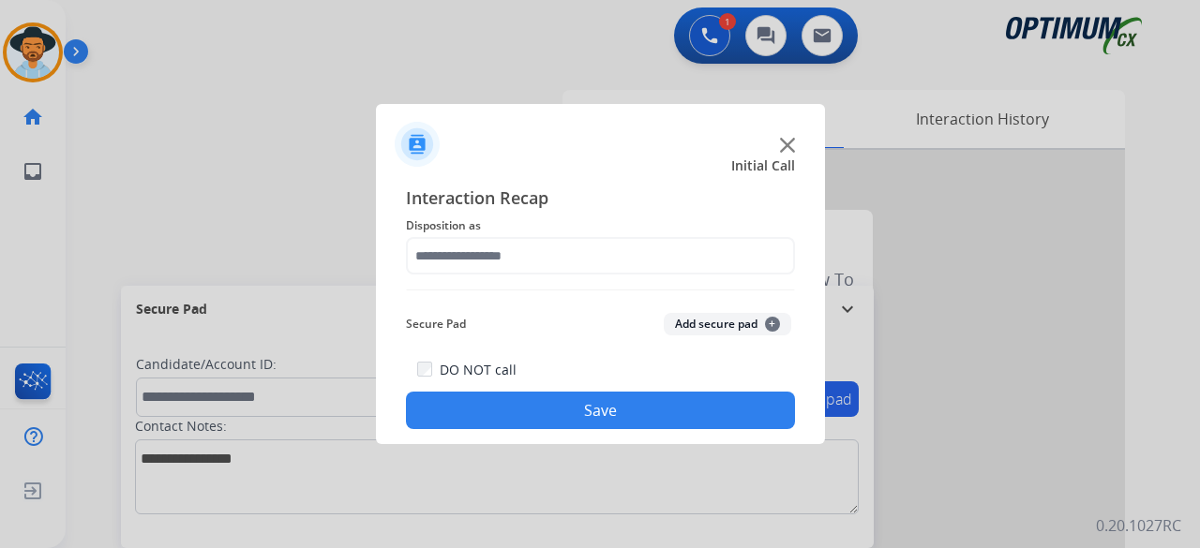
click at [781, 142] on img at bounding box center [787, 145] width 15 height 15
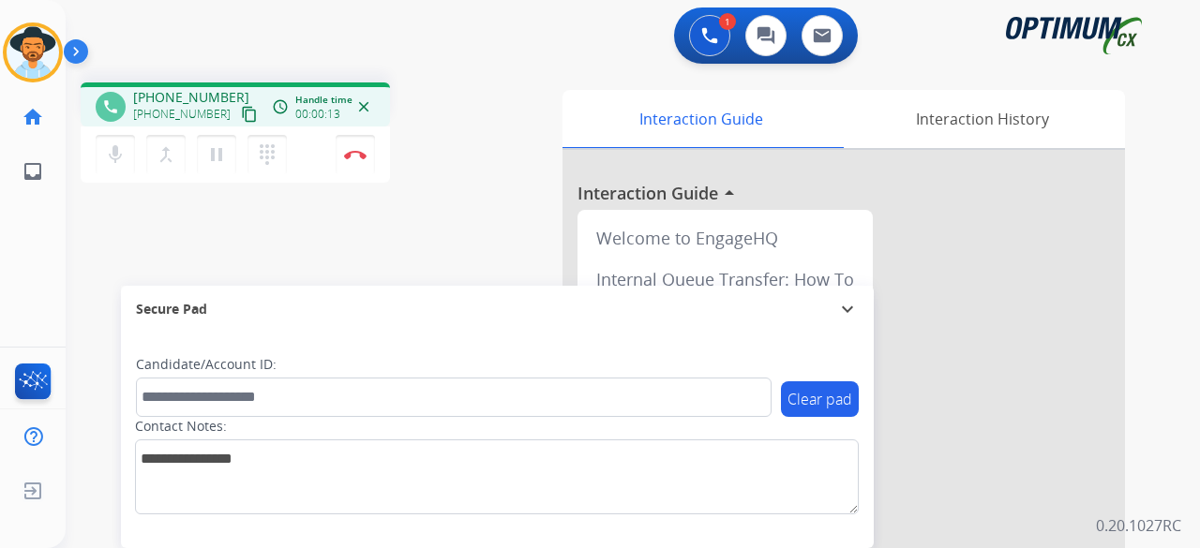
click at [241, 110] on mat-icon "content_copy" at bounding box center [249, 114] width 17 height 17
click at [356, 155] on img at bounding box center [355, 154] width 23 height 9
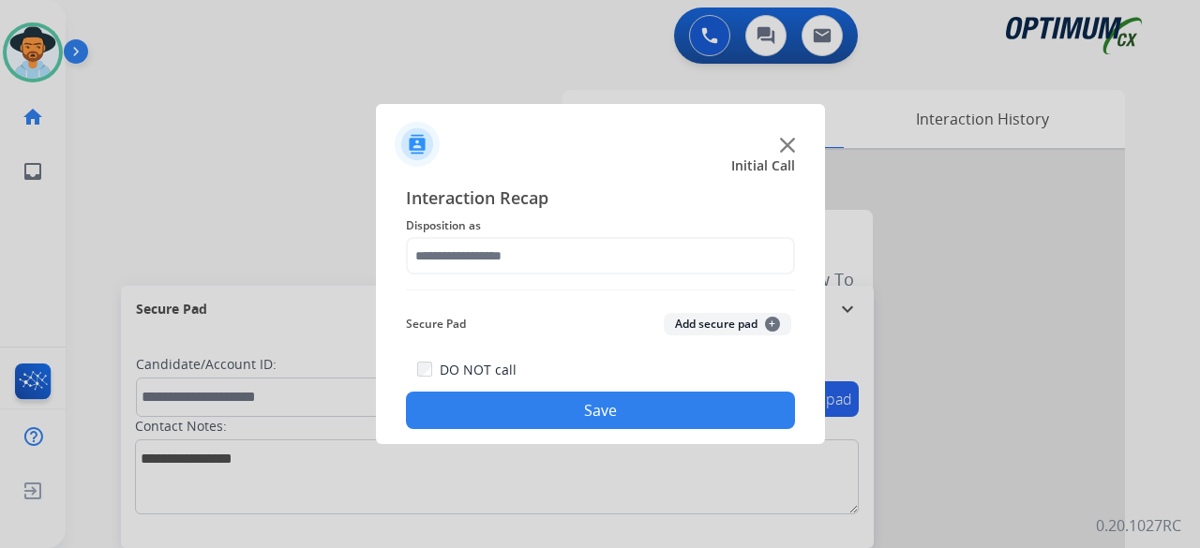
click at [356, 155] on div at bounding box center [600, 274] width 1200 height 548
click at [780, 143] on img at bounding box center [787, 145] width 15 height 15
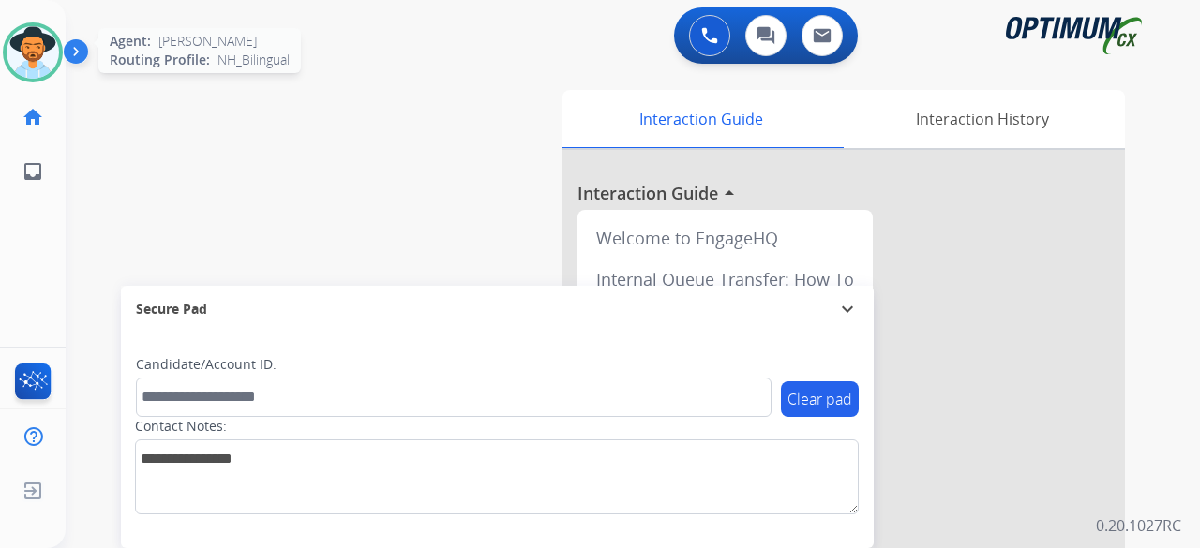
click at [24, 32] on img at bounding box center [33, 52] width 53 height 53
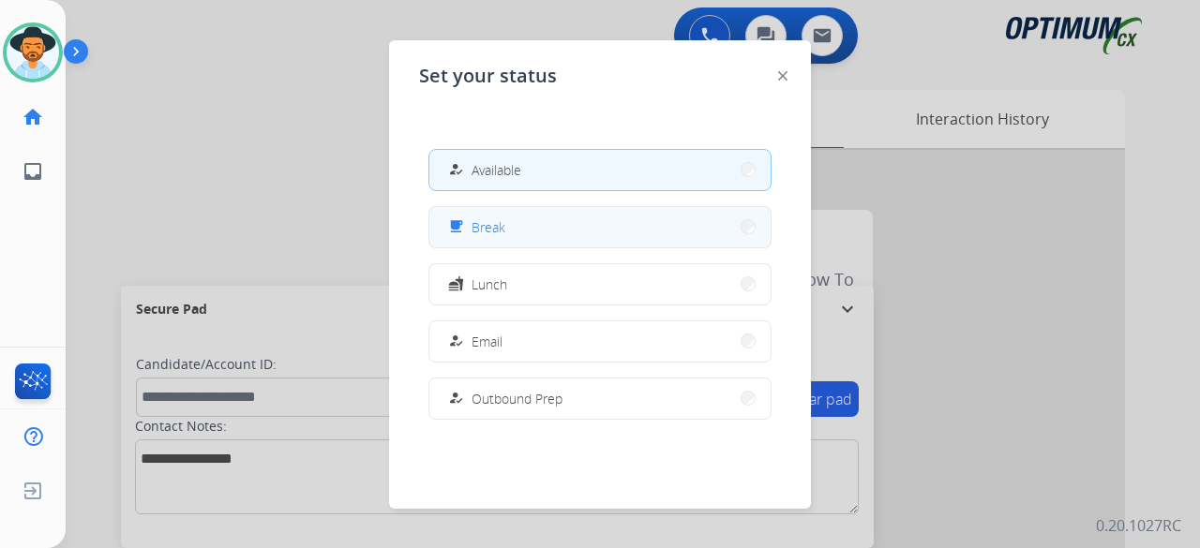
click at [478, 232] on span "Break" at bounding box center [489, 228] width 34 height 20
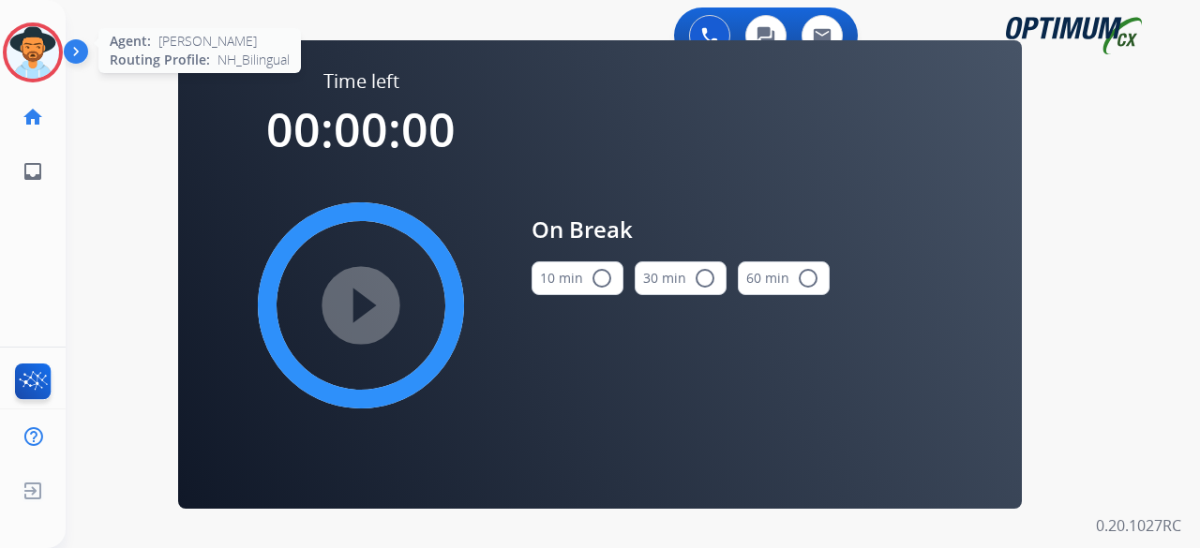
click at [34, 57] on img at bounding box center [33, 52] width 53 height 53
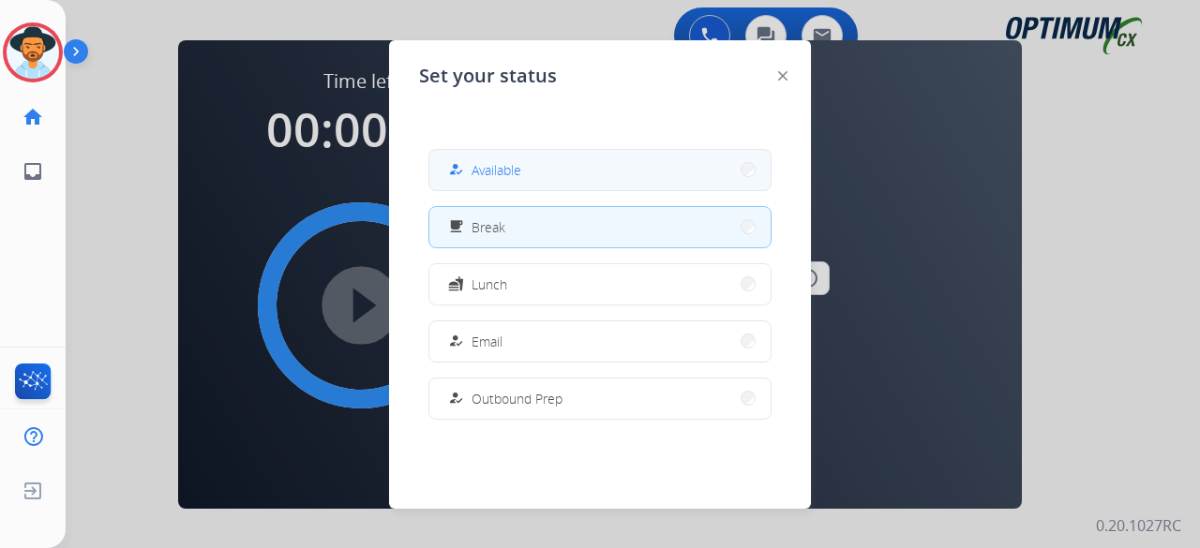
click at [613, 163] on button "how_to_reg Available" at bounding box center [599, 170] width 341 height 40
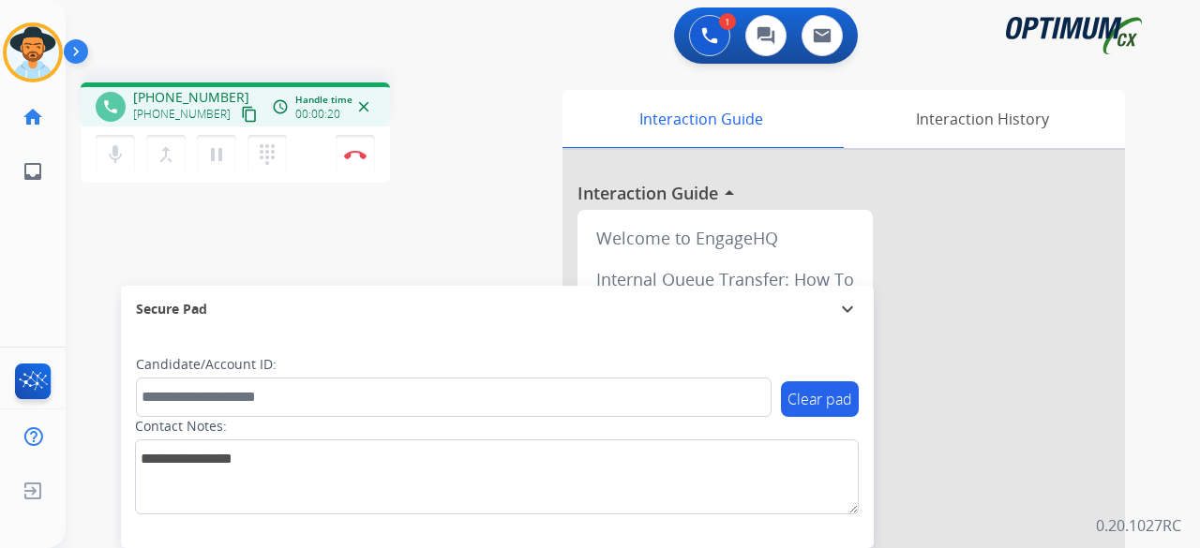
click at [241, 115] on mat-icon "content_copy" at bounding box center [249, 114] width 17 height 17
click at [357, 150] on img at bounding box center [355, 154] width 23 height 9
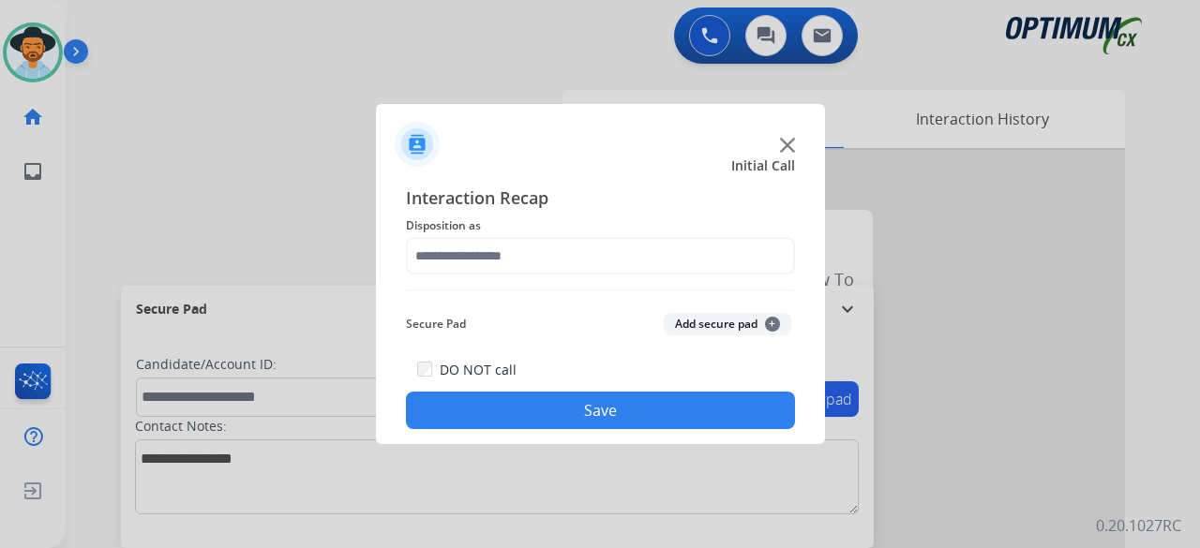
click at [785, 141] on img at bounding box center [787, 145] width 15 height 15
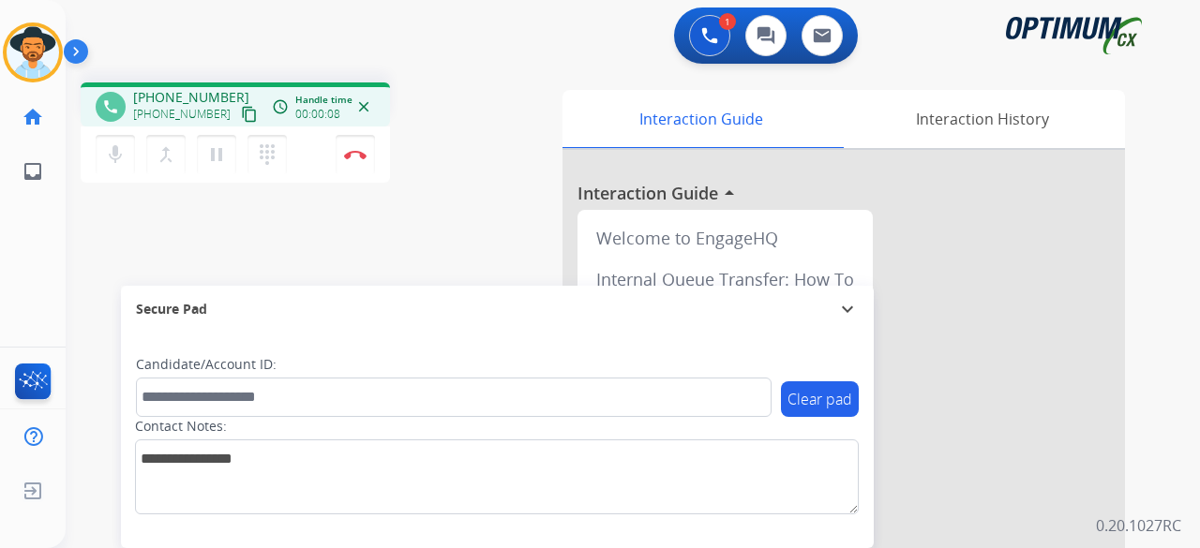
click at [241, 118] on mat-icon "content_copy" at bounding box center [249, 114] width 17 height 17
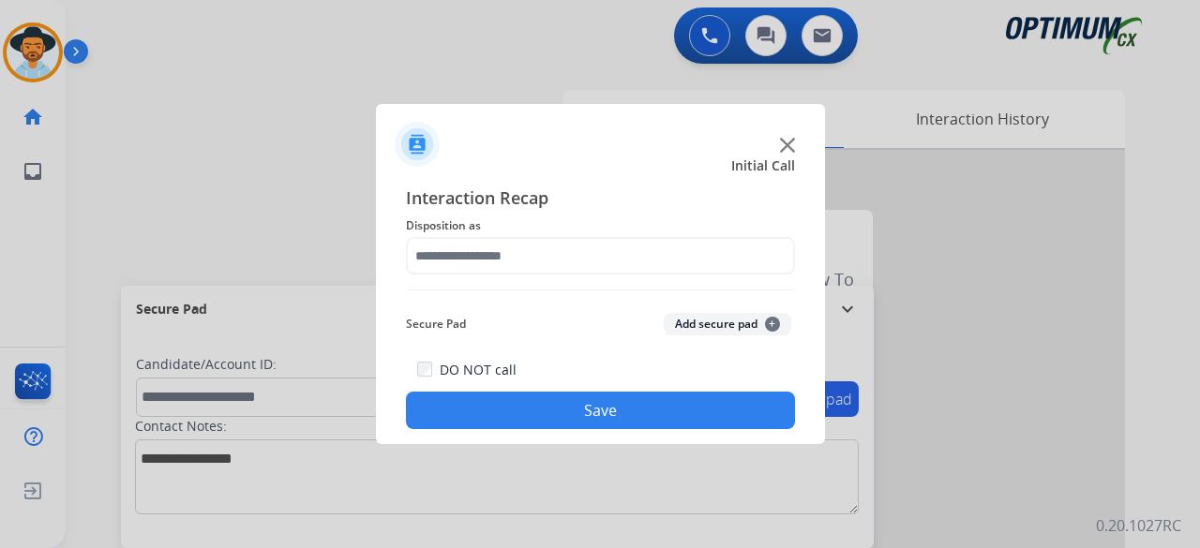
click at [786, 143] on img at bounding box center [787, 145] width 15 height 15
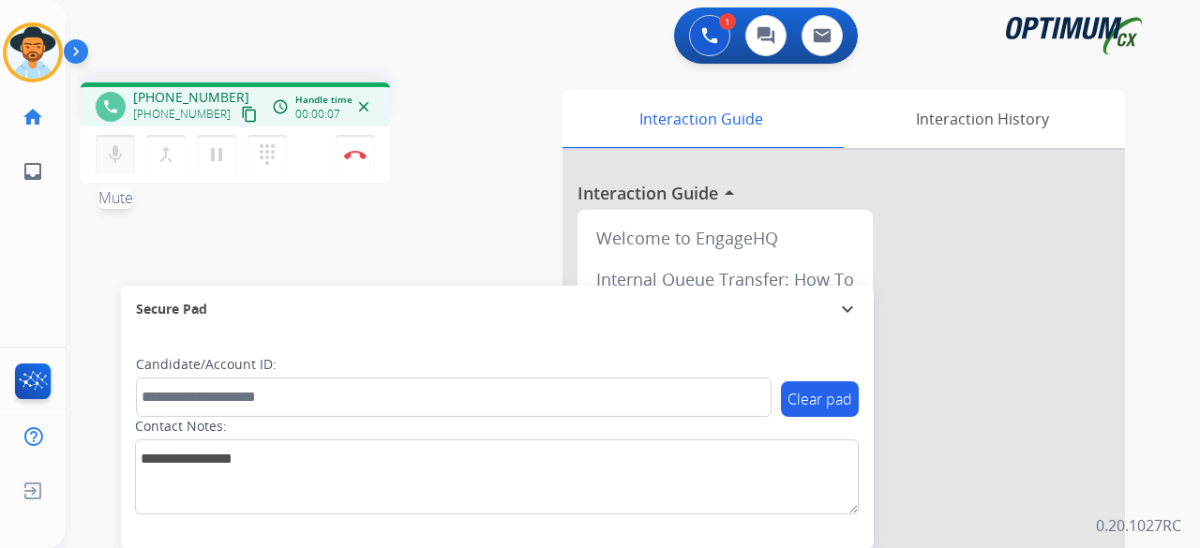
click at [111, 158] on mat-icon "mic" at bounding box center [115, 154] width 23 height 23
click at [111, 158] on mat-icon "mic_off" at bounding box center [115, 154] width 23 height 23
click at [111, 158] on mat-icon "mic" at bounding box center [115, 154] width 23 height 23
click at [241, 112] on mat-icon "content_copy" at bounding box center [249, 114] width 17 height 17
click at [106, 158] on mat-icon "mic_off" at bounding box center [115, 154] width 23 height 23
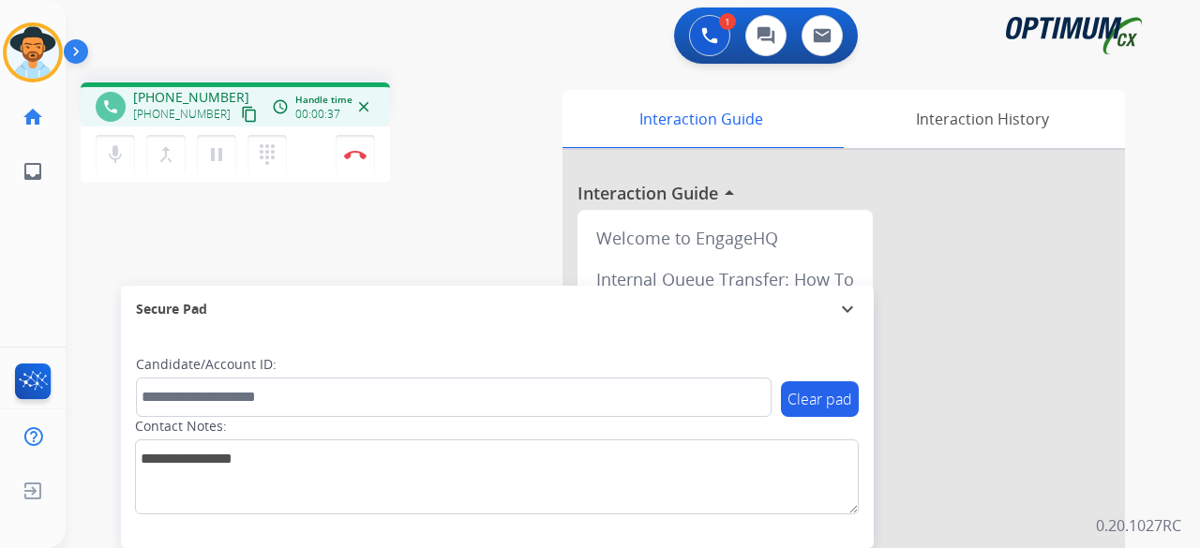
click at [241, 113] on mat-icon "content_copy" at bounding box center [249, 114] width 17 height 17
click at [117, 166] on button "mic Mute" at bounding box center [115, 154] width 39 height 39
click at [121, 143] on mat-icon "mic_off" at bounding box center [115, 154] width 23 height 23
click at [115, 152] on mat-icon "mic" at bounding box center [115, 154] width 23 height 23
click at [113, 148] on mat-icon "mic_off" at bounding box center [115, 154] width 23 height 23
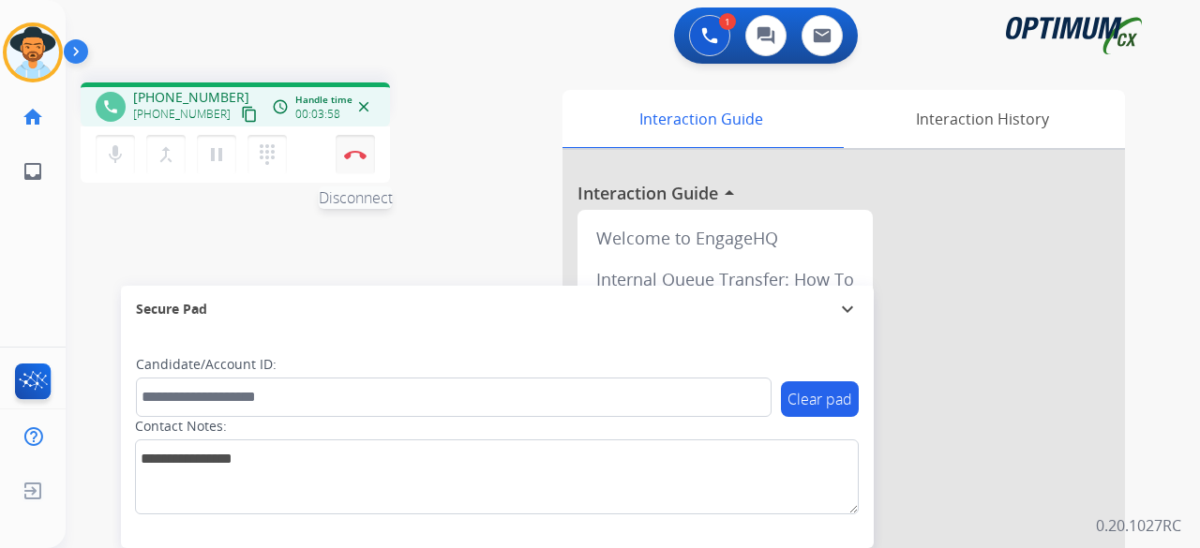
click at [361, 151] on img at bounding box center [355, 154] width 23 height 9
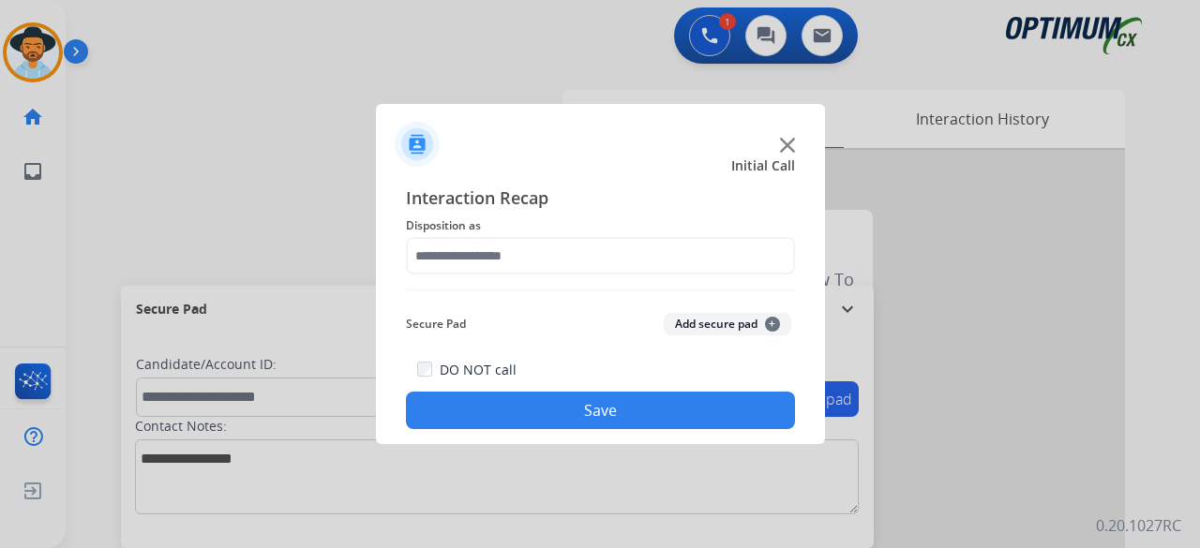
click at [788, 145] on img at bounding box center [787, 145] width 15 height 15
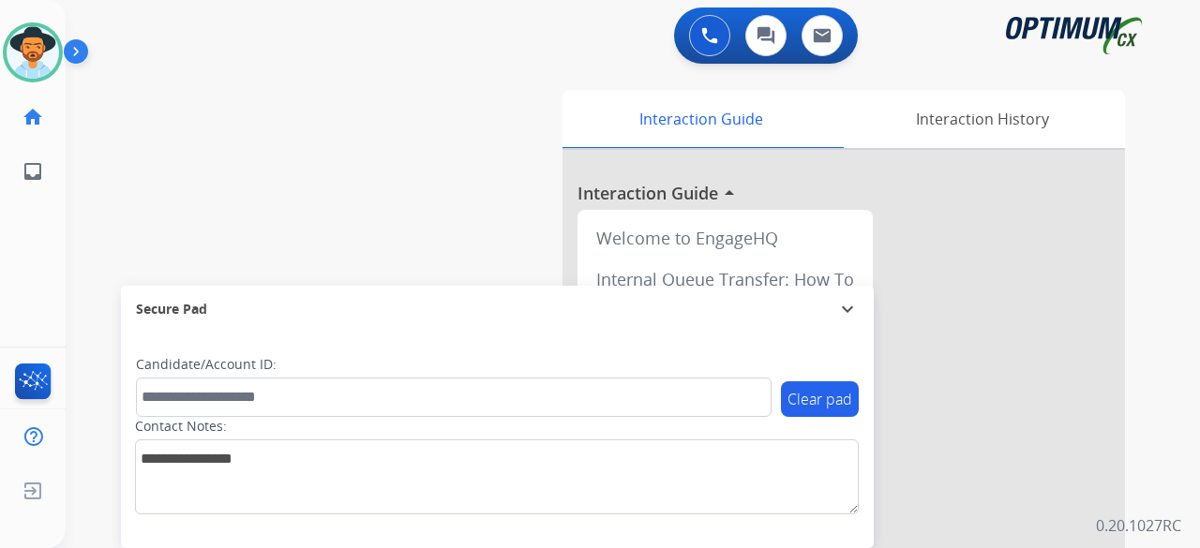
click at [788, 145] on div "Interaction Guide" at bounding box center [701, 119] width 277 height 58
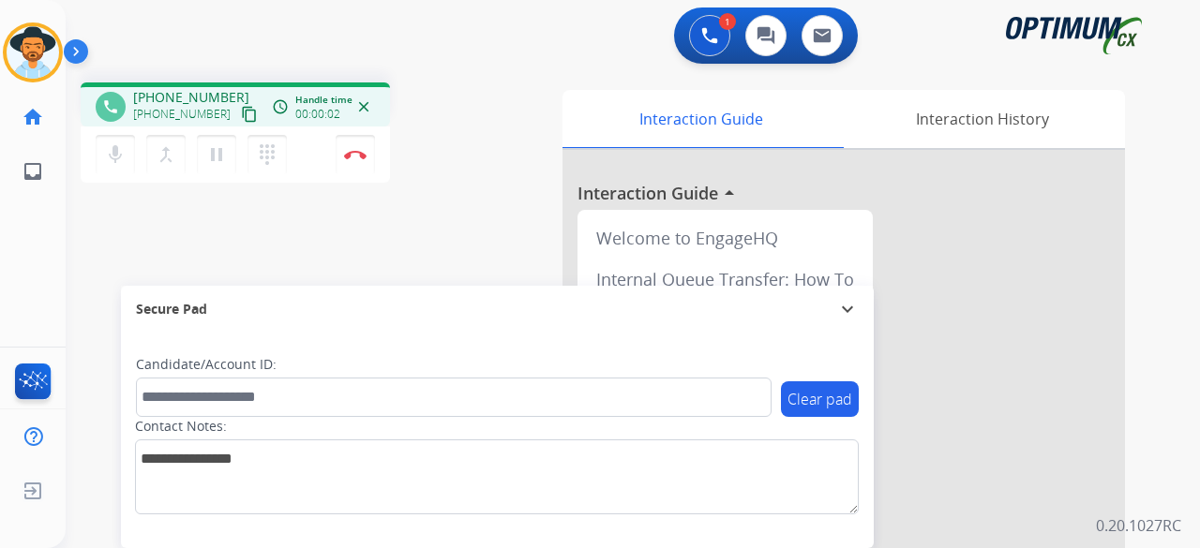
click at [241, 115] on mat-icon "content_copy" at bounding box center [249, 114] width 17 height 17
click at [120, 167] on button "mic Mute" at bounding box center [115, 154] width 39 height 39
click at [113, 154] on mat-icon "mic_off" at bounding box center [115, 154] width 23 height 23
click at [107, 158] on mat-icon "mic" at bounding box center [115, 154] width 23 height 23
click at [120, 160] on mat-icon "mic_off" at bounding box center [115, 154] width 23 height 23
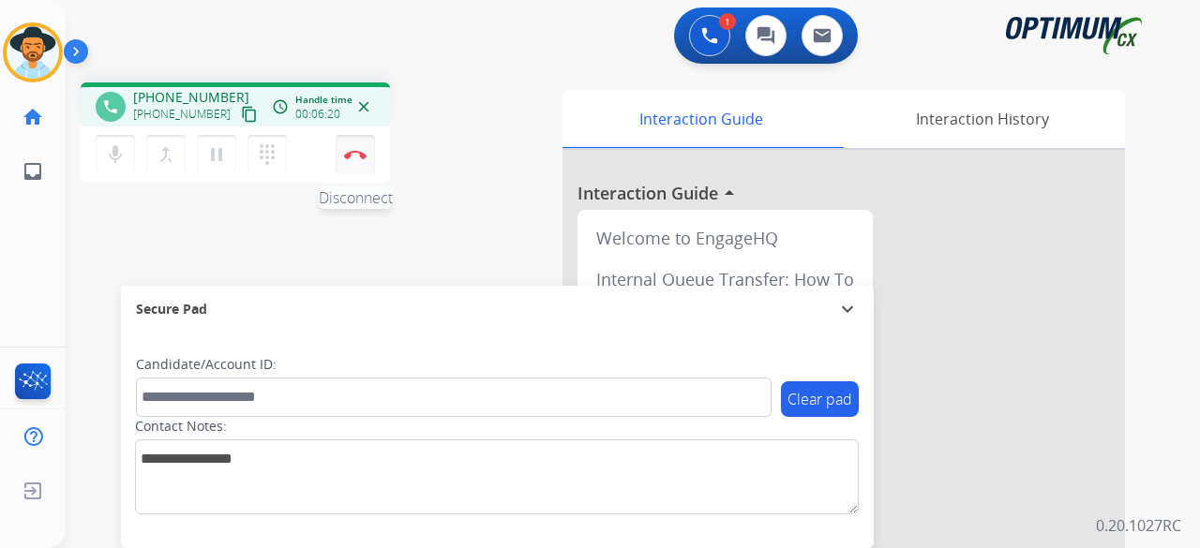
click at [352, 153] on img at bounding box center [355, 154] width 23 height 9
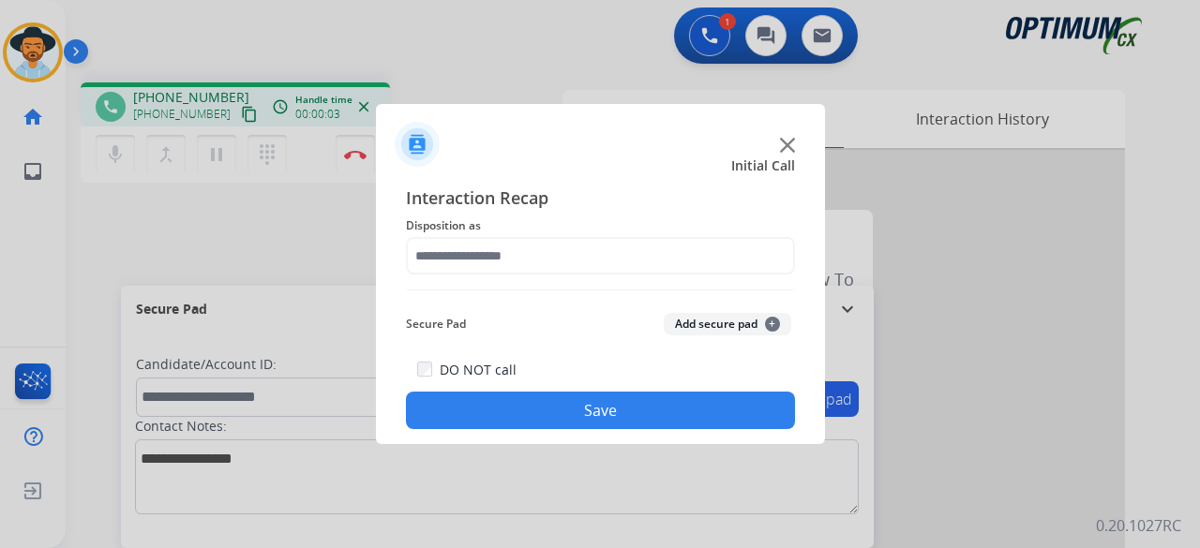
click at [785, 143] on img at bounding box center [787, 145] width 15 height 15
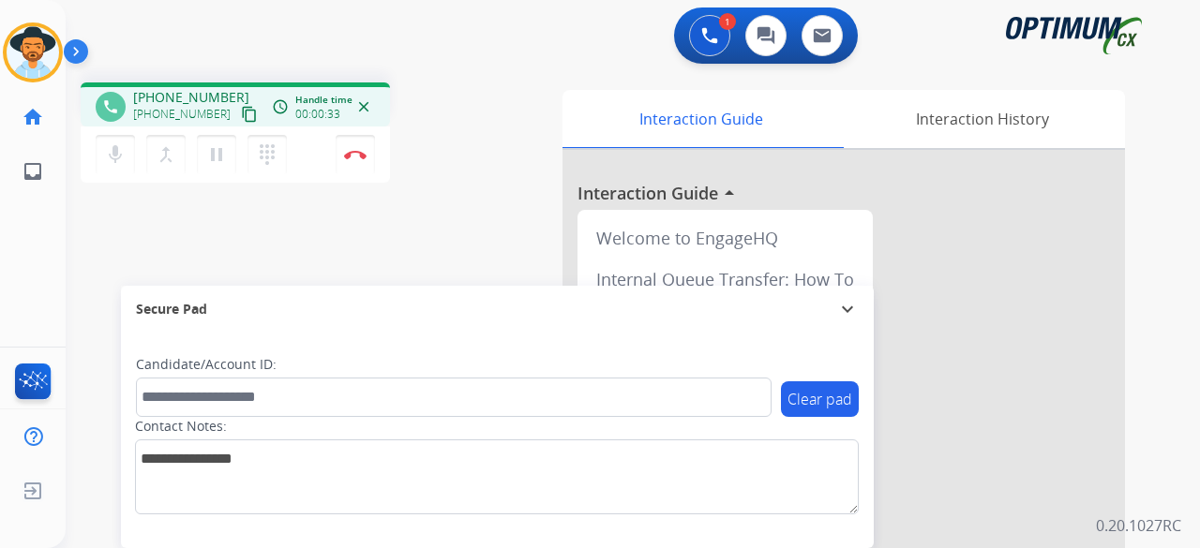
click at [241, 113] on mat-icon "content_copy" at bounding box center [249, 114] width 17 height 17
click at [136, 158] on div "mic Mute merge_type Bridge pause Hold dialpad Dialpad" at bounding box center [197, 154] width 203 height 39
click at [125, 158] on mat-icon "mic" at bounding box center [115, 154] width 23 height 23
click at [120, 153] on mat-icon "mic_off" at bounding box center [115, 154] width 23 height 23
click at [128, 149] on button "mic Mute" at bounding box center [115, 154] width 39 height 39
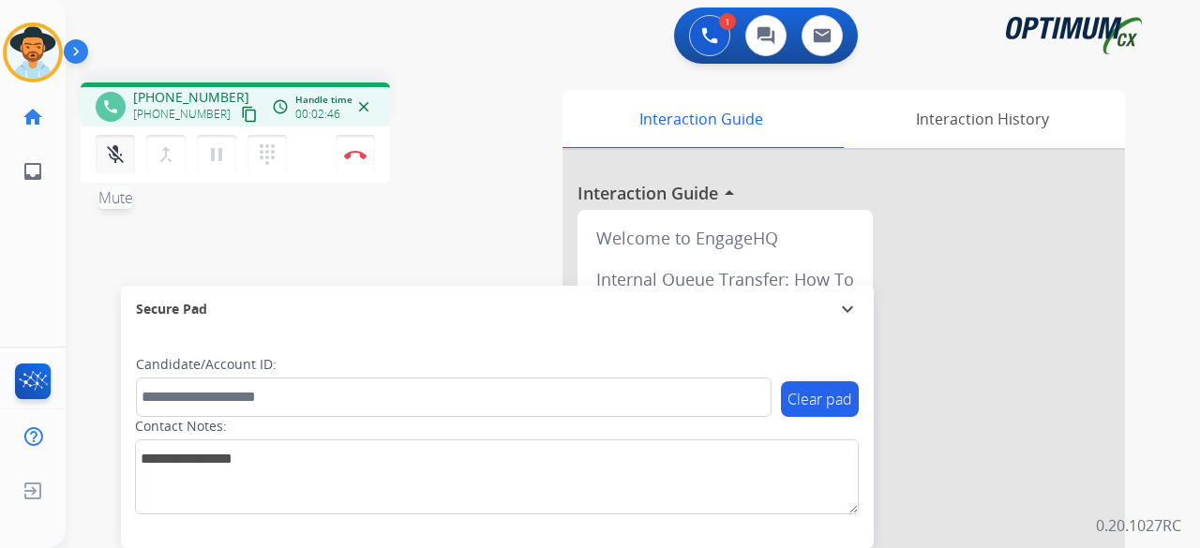
click at [128, 149] on button "mic_off Mute" at bounding box center [115, 154] width 39 height 39
click at [128, 149] on button "mic Mute" at bounding box center [115, 154] width 39 height 39
click at [128, 149] on button "mic_off Mute" at bounding box center [115, 154] width 39 height 39
click at [353, 155] on img at bounding box center [355, 154] width 23 height 9
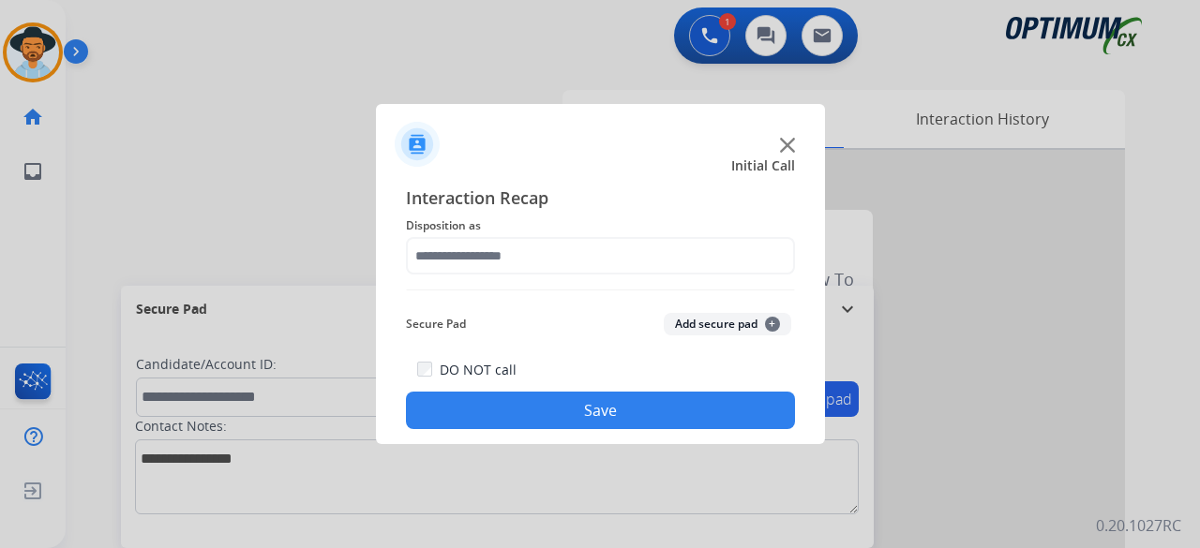
click at [788, 143] on img at bounding box center [787, 145] width 15 height 15
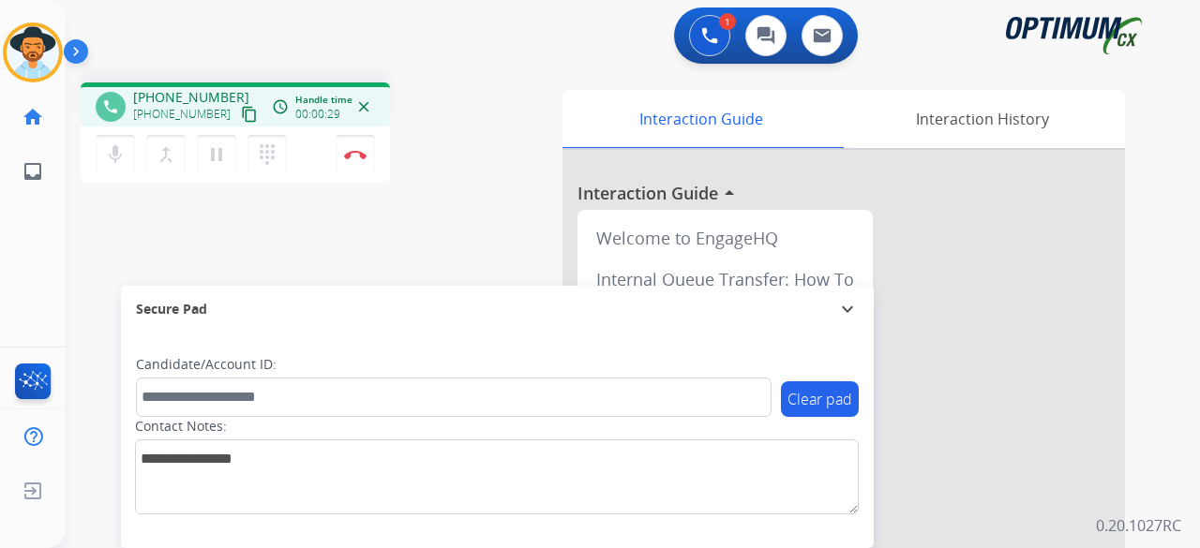
click at [241, 117] on mat-icon "content_copy" at bounding box center [249, 114] width 17 height 17
click at [119, 155] on mat-icon "mic" at bounding box center [115, 154] width 23 height 23
click at [113, 154] on mat-icon "mic_off" at bounding box center [115, 154] width 23 height 23
click at [128, 146] on button "mic Mute" at bounding box center [115, 154] width 39 height 39
click at [128, 146] on button "mic_off Mute" at bounding box center [115, 154] width 39 height 39
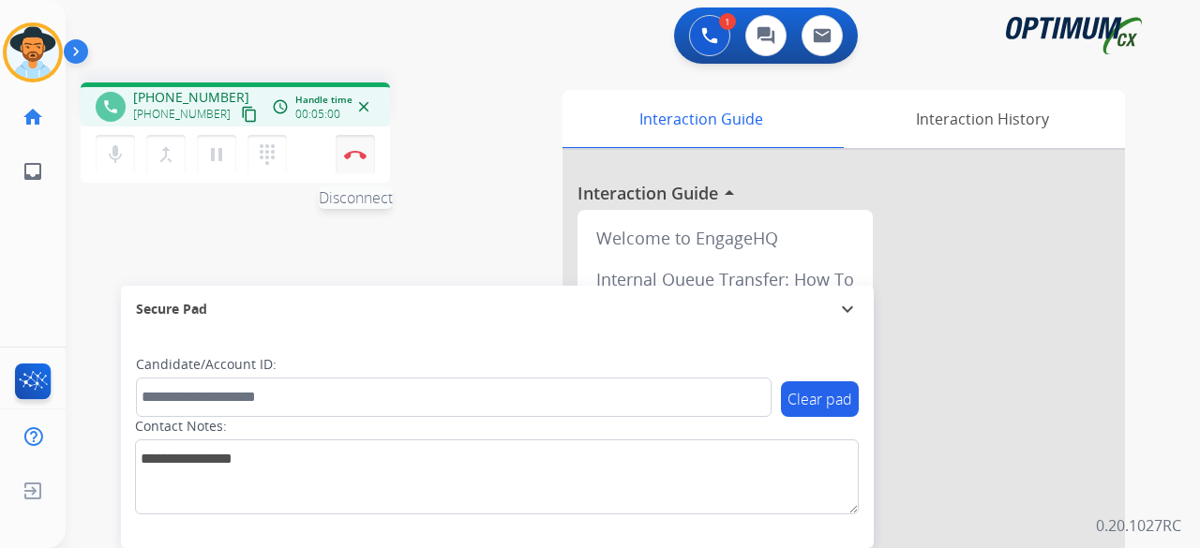
click at [360, 150] on img at bounding box center [355, 154] width 23 height 9
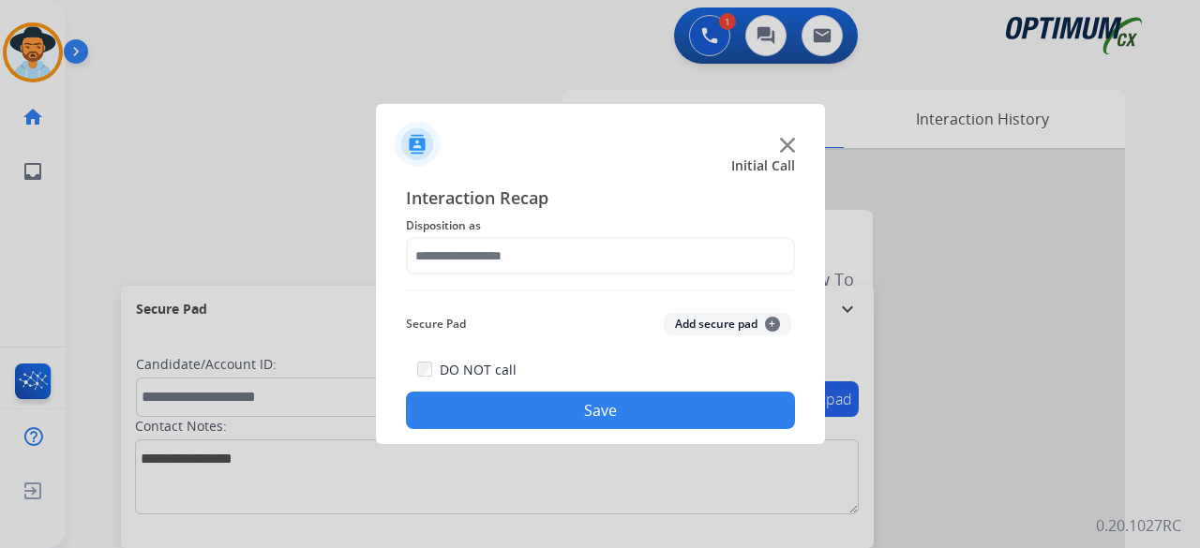
click at [790, 143] on img at bounding box center [787, 145] width 15 height 15
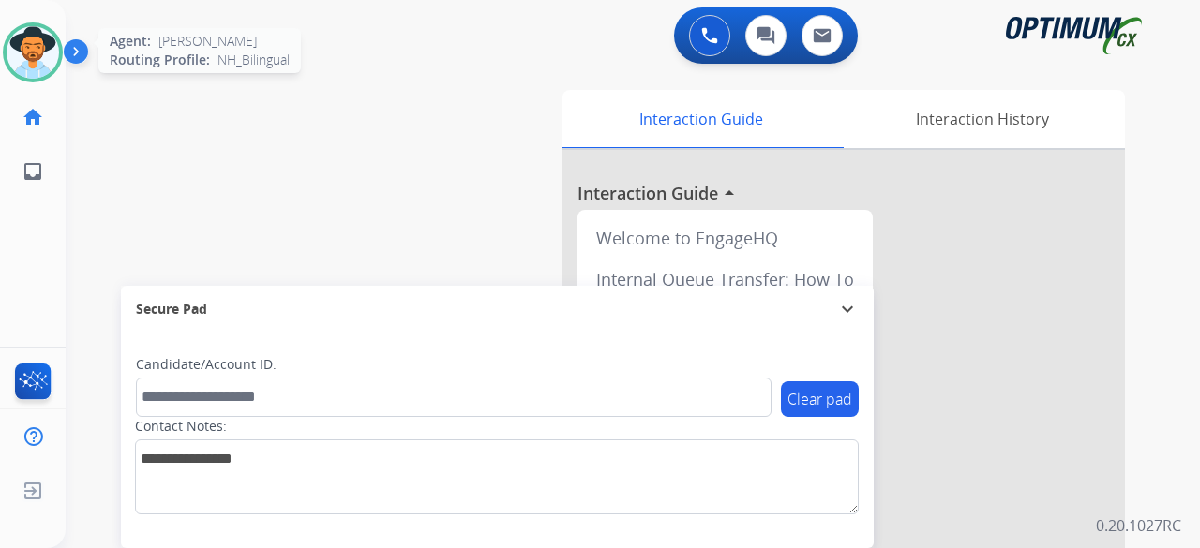
click at [45, 47] on img at bounding box center [33, 52] width 53 height 53
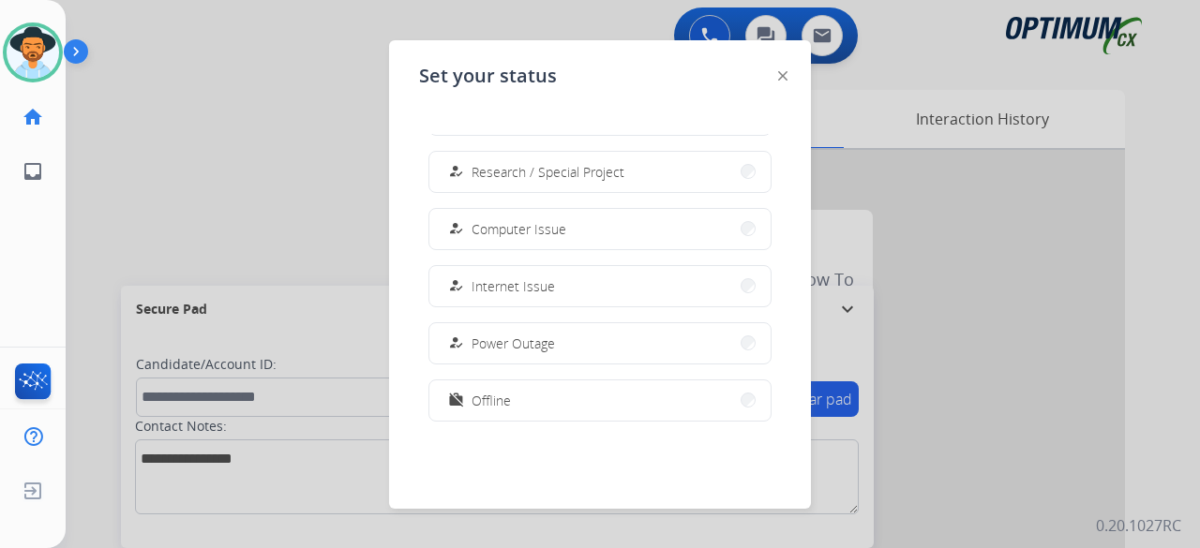
scroll to position [468, 0]
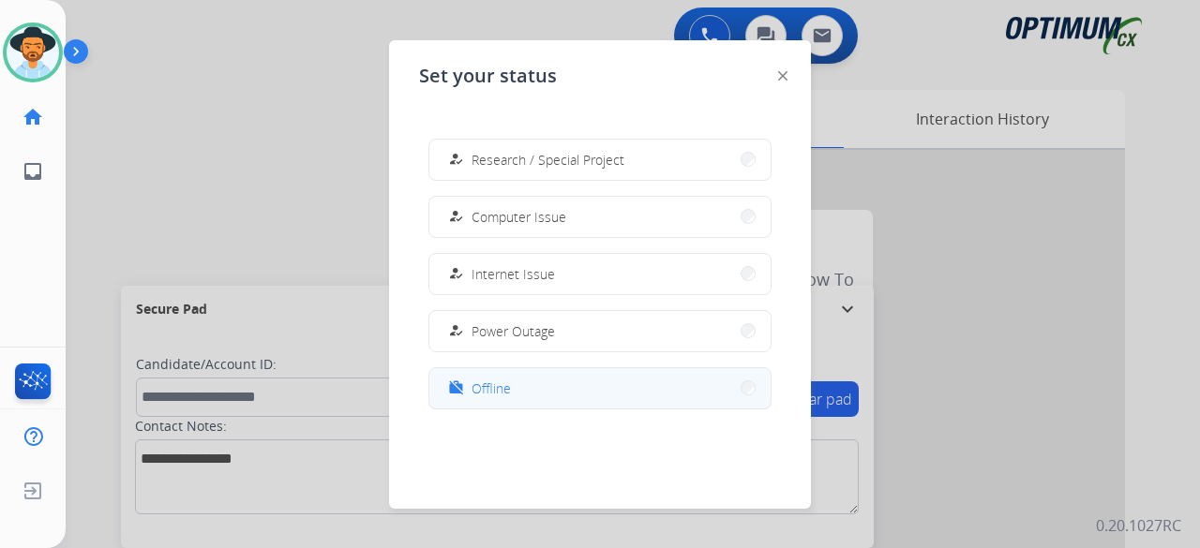
click at [525, 387] on button "work_off Offline" at bounding box center [599, 388] width 341 height 40
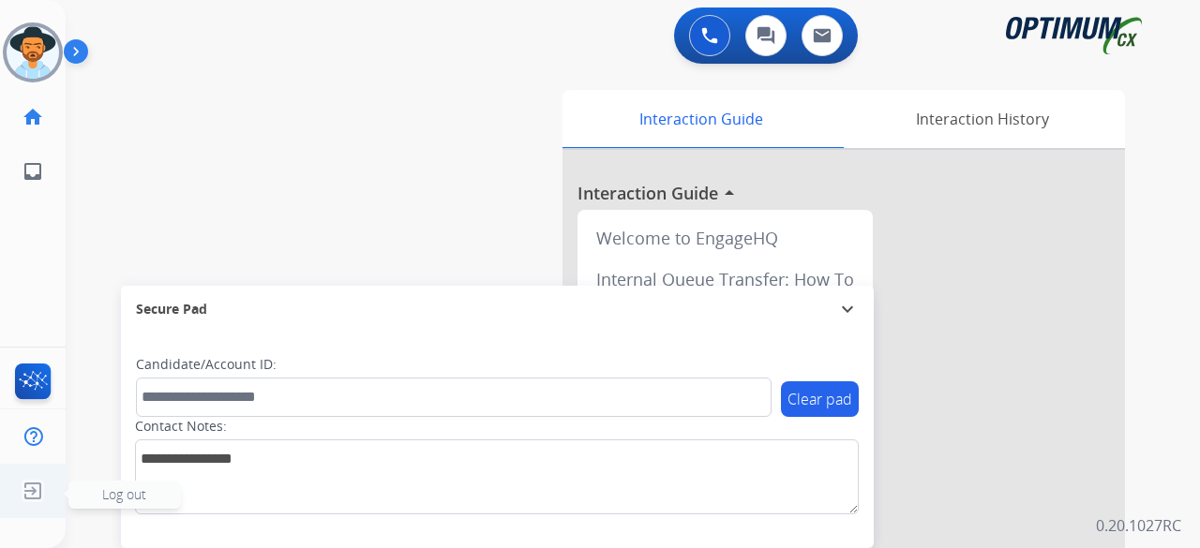
click at [33, 479] on img at bounding box center [33, 491] width 34 height 36
click at [146, 498] on span "Log out" at bounding box center [124, 495] width 44 height 18
